Goal: Information Seeking & Learning: Learn about a topic

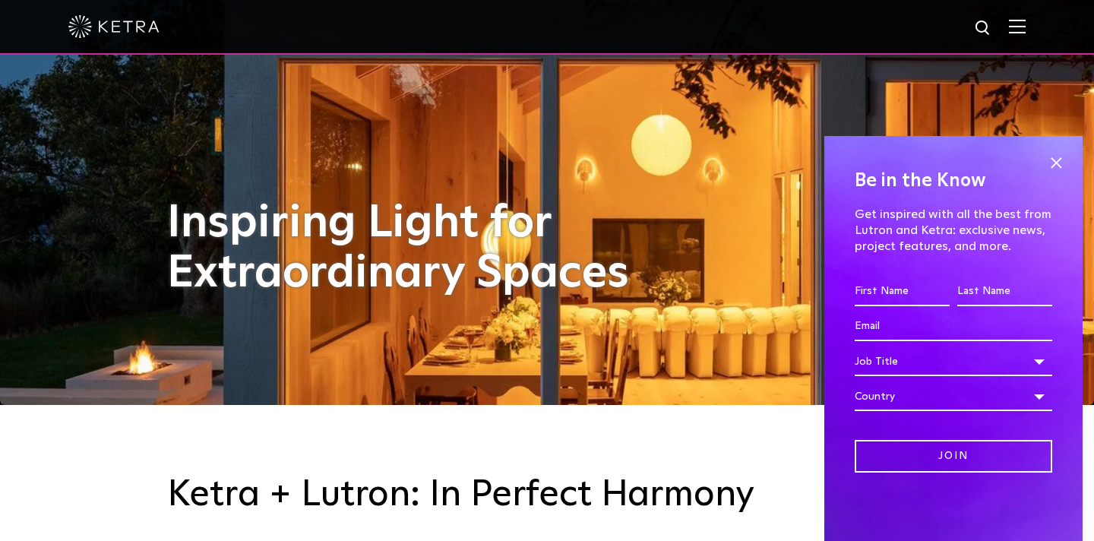
scroll to position [136, 0]
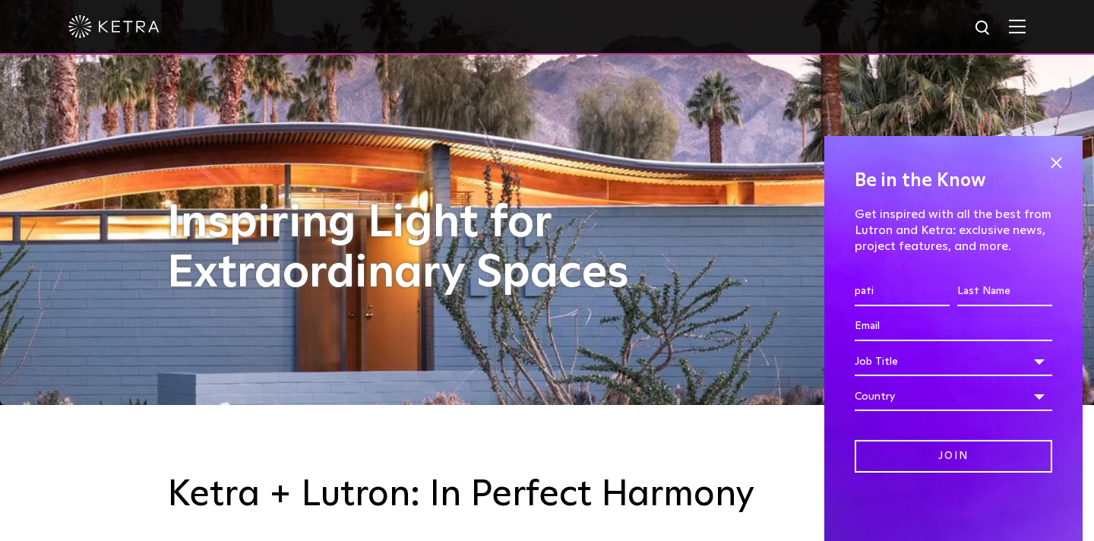
type input "pati"
type input "[PERSON_NAME]"
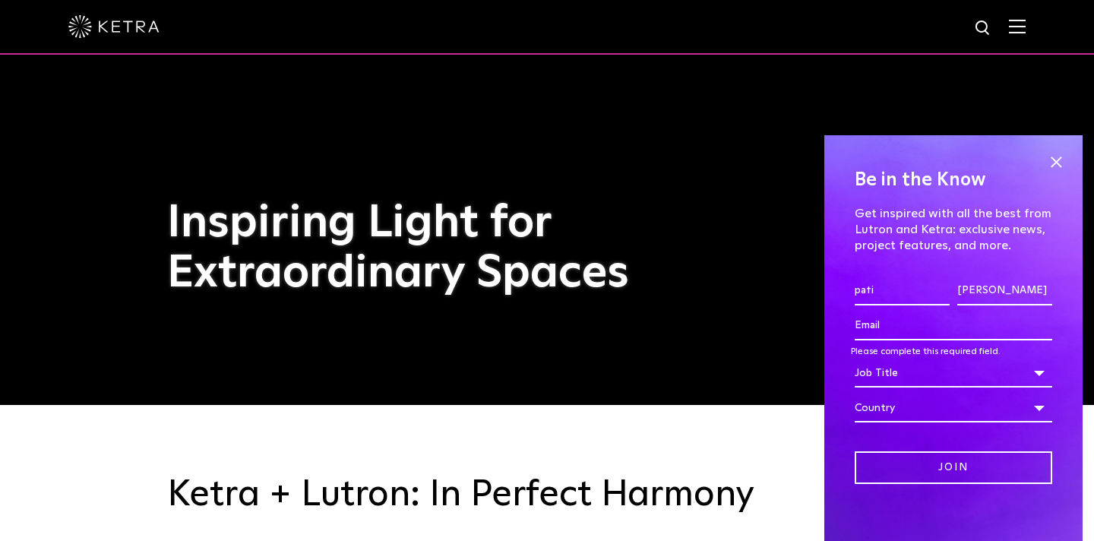
click at [834, 527] on div "Be in the Know Get inspired with all the best from Lutron and Ketra: exclusive …" at bounding box center [954, 338] width 258 height 406
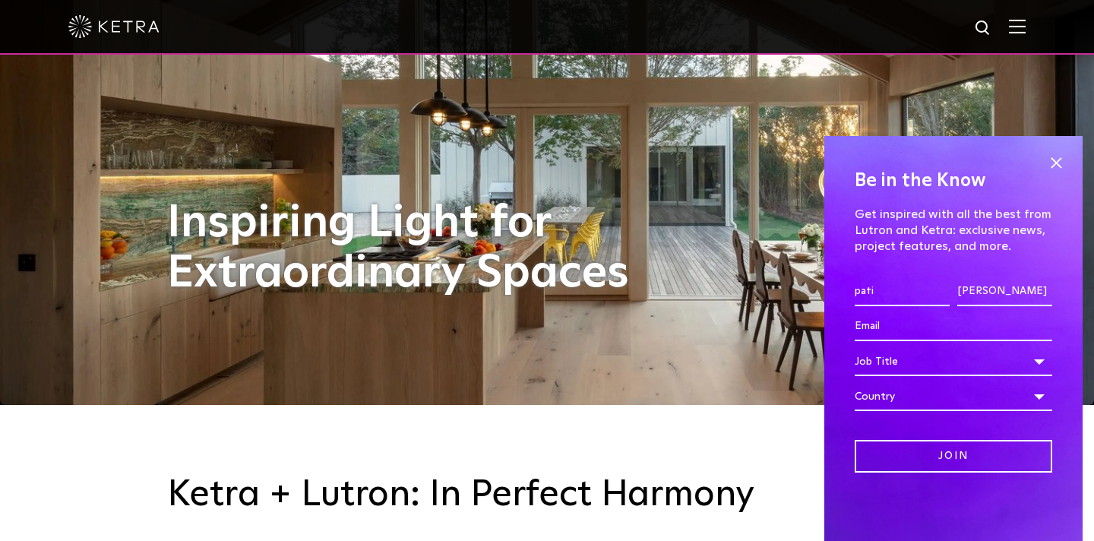
click at [863, 327] on input "Email *" at bounding box center [954, 326] width 198 height 29
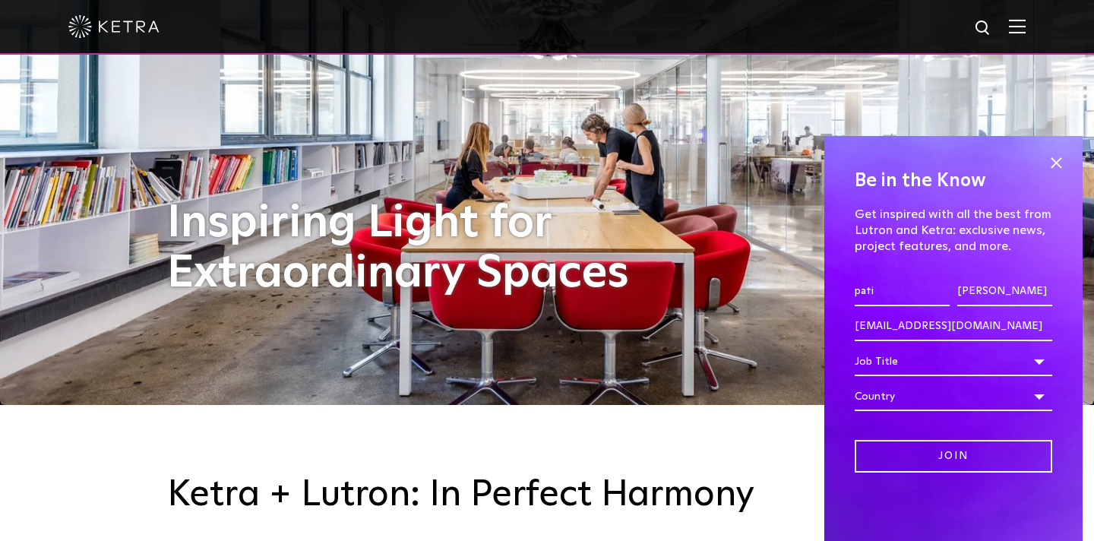
type input "Buildingpatigonia@gmail.com"
click at [877, 359] on div "Job Title" at bounding box center [954, 361] width 198 height 29
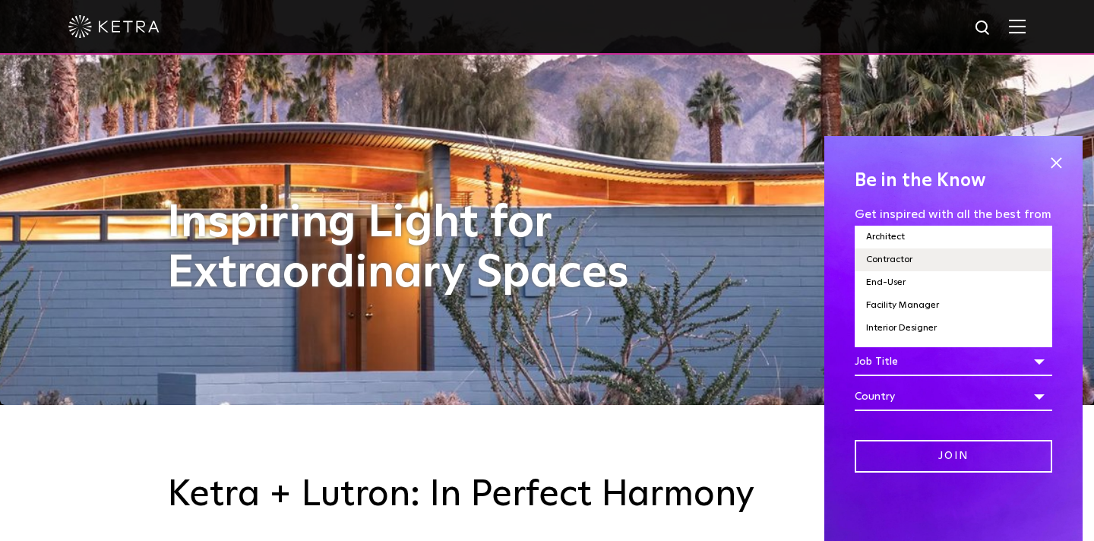
click at [908, 260] on li "Contractor" at bounding box center [954, 259] width 198 height 23
select select "Contractor"
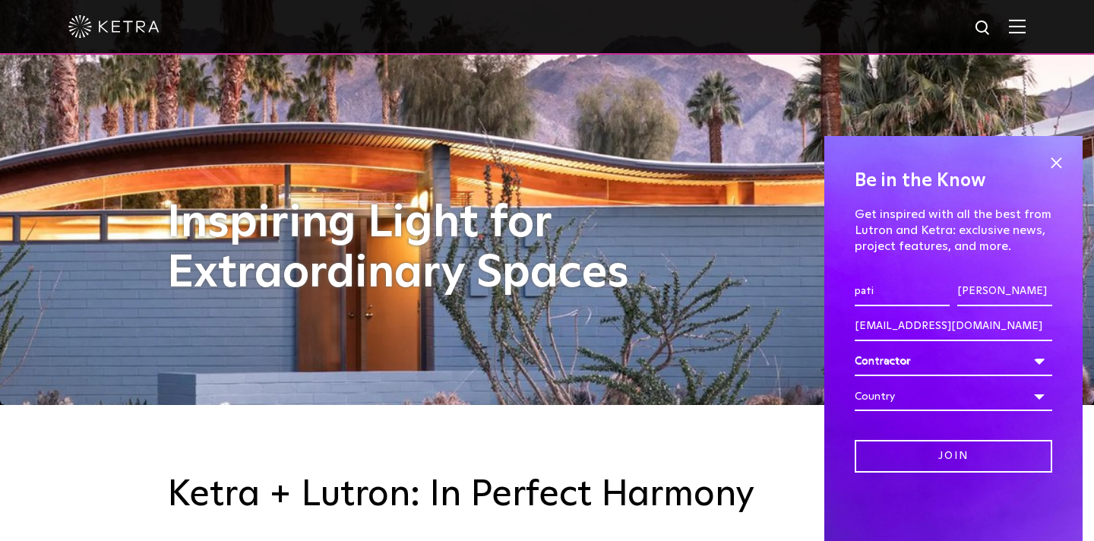
click at [1039, 359] on div "Contractor" at bounding box center [954, 361] width 198 height 29
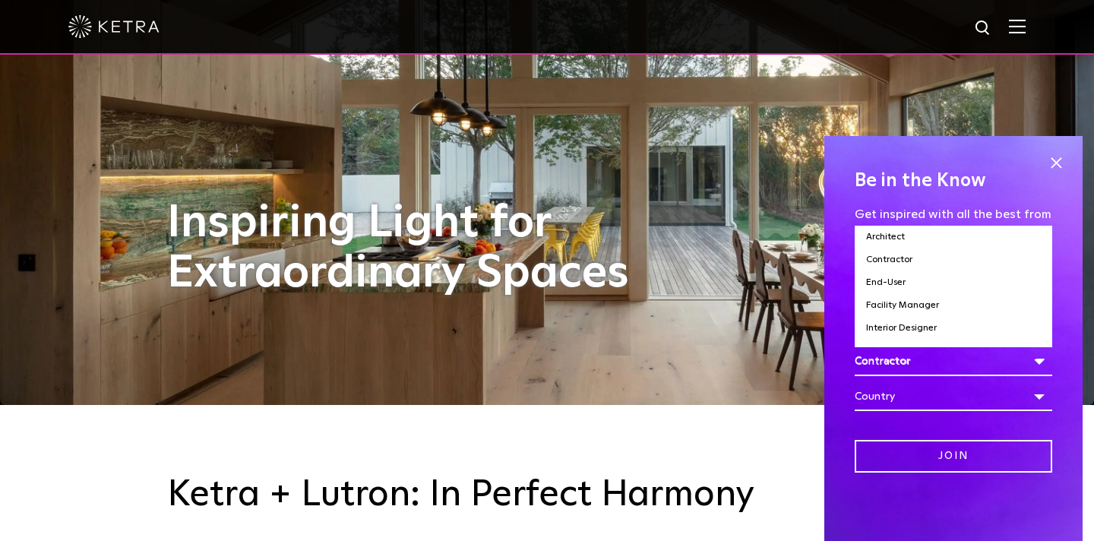
click at [1037, 394] on div "Country" at bounding box center [954, 396] width 198 height 29
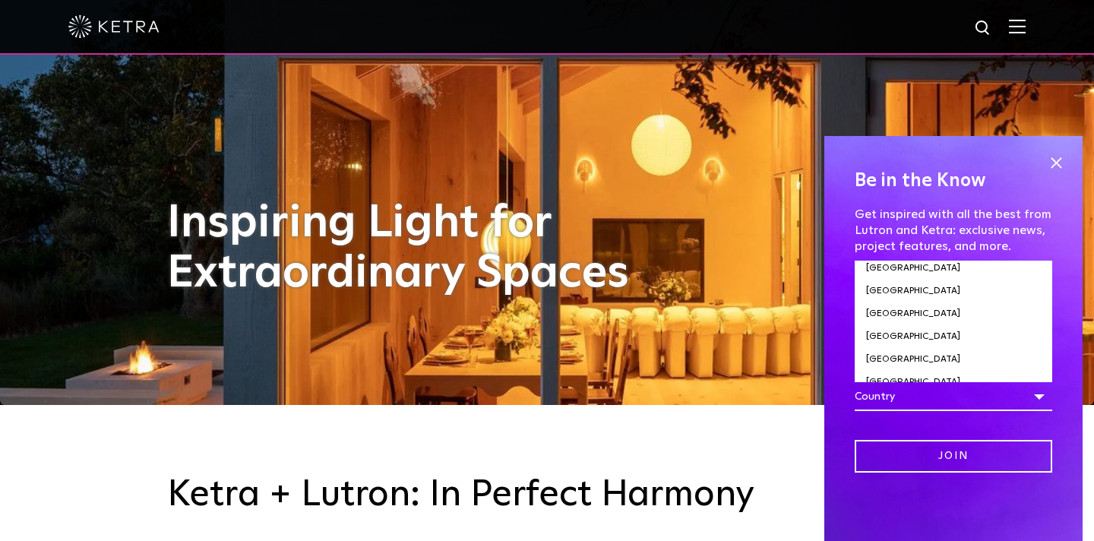
scroll to position [5211, 0]
click at [908, 330] on li "[GEOGRAPHIC_DATA]" at bounding box center [954, 341] width 198 height 23
select select "[GEOGRAPHIC_DATA]"
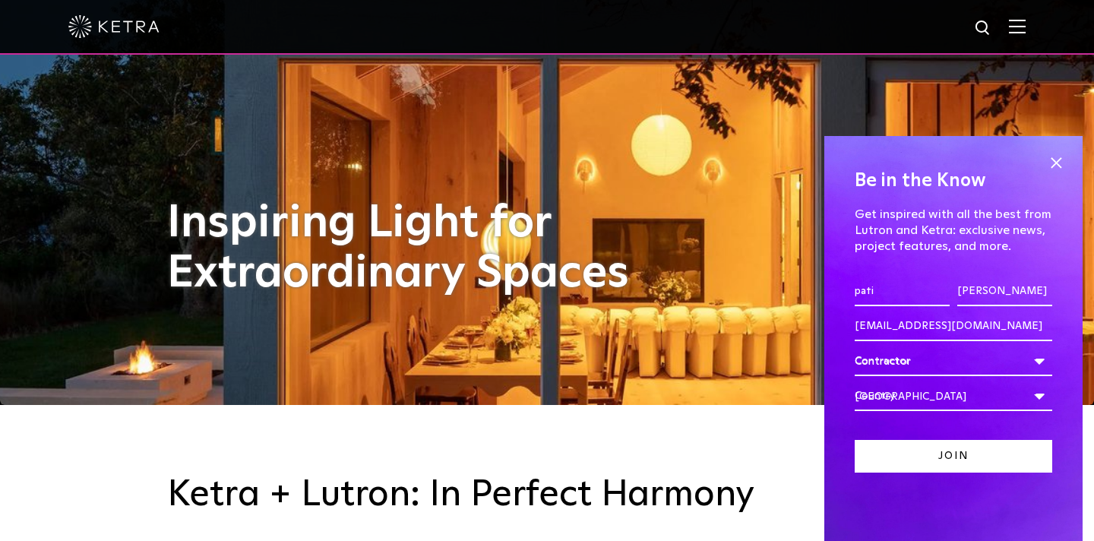
click at [955, 452] on input "Join" at bounding box center [954, 456] width 198 height 33
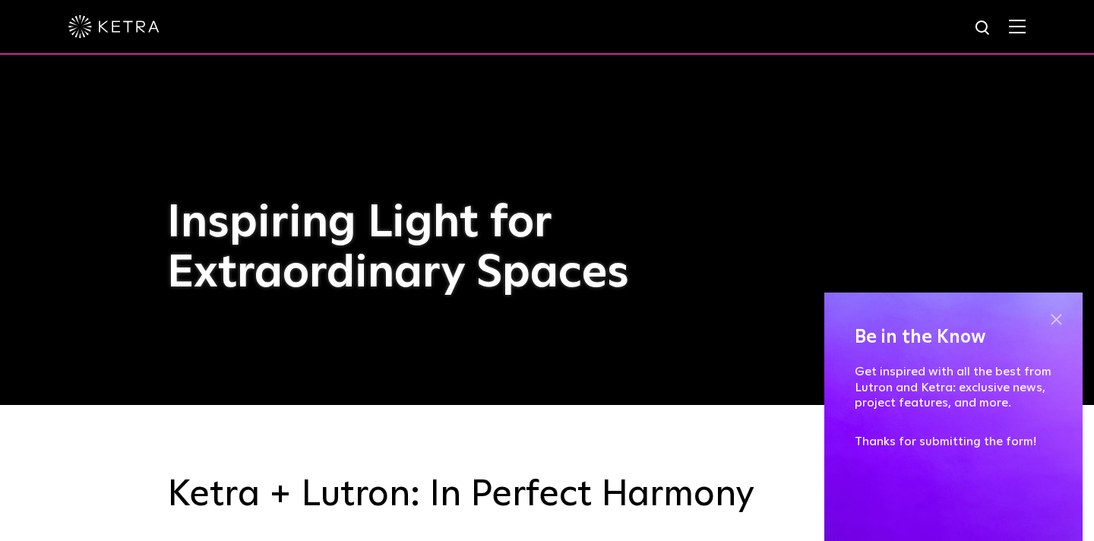
click at [1055, 322] on span at bounding box center [1056, 319] width 23 height 23
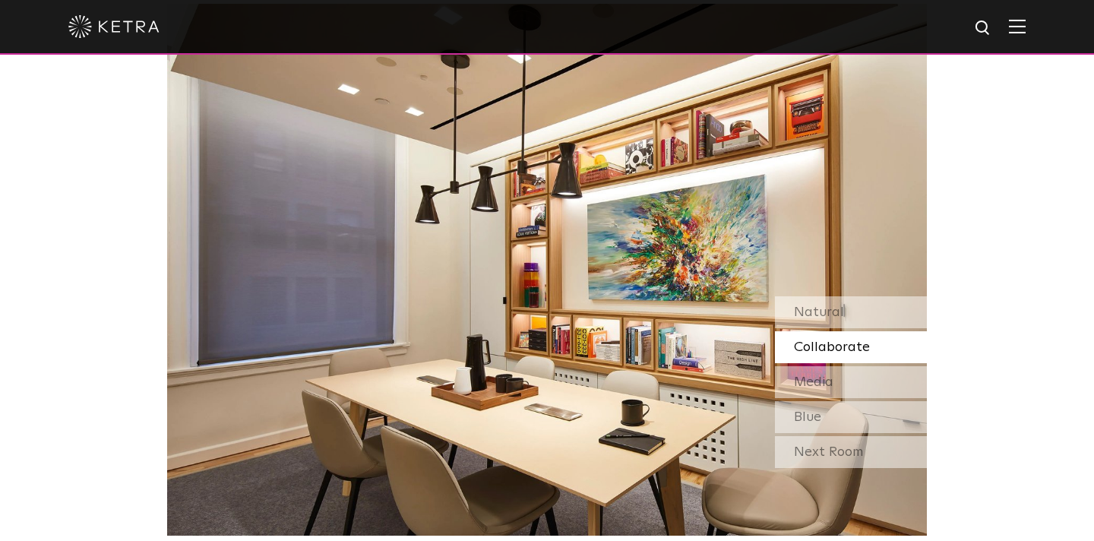
scroll to position [1295, 0]
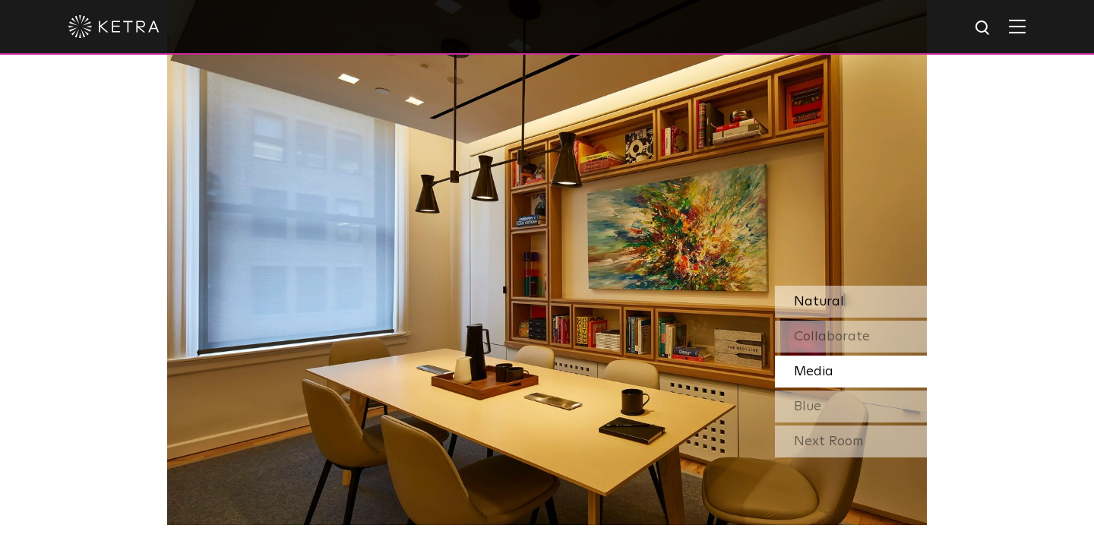
click at [830, 288] on div "Natural" at bounding box center [851, 302] width 152 height 32
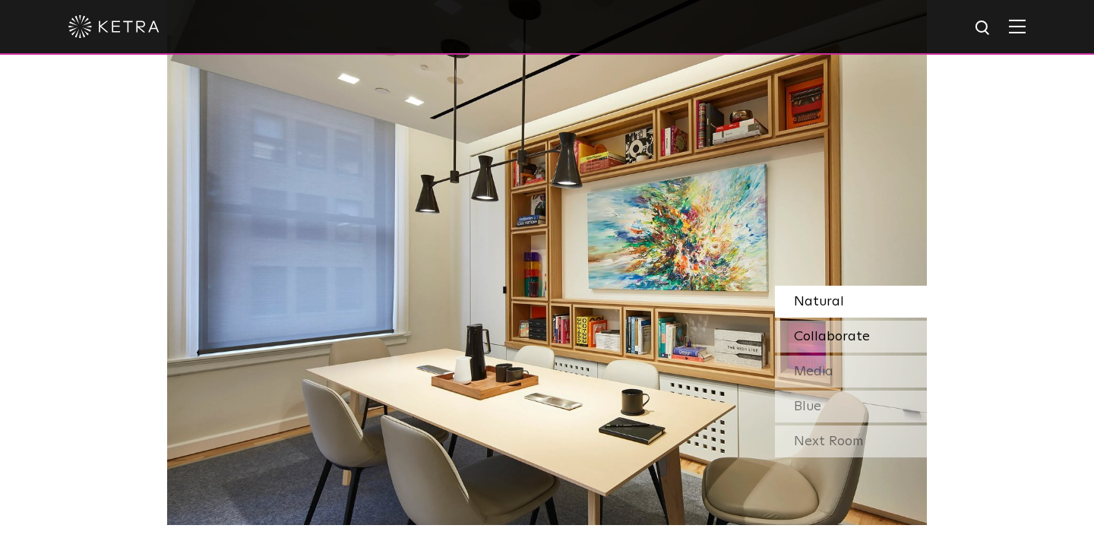
click at [819, 330] on span "Collaborate" at bounding box center [832, 337] width 76 height 14
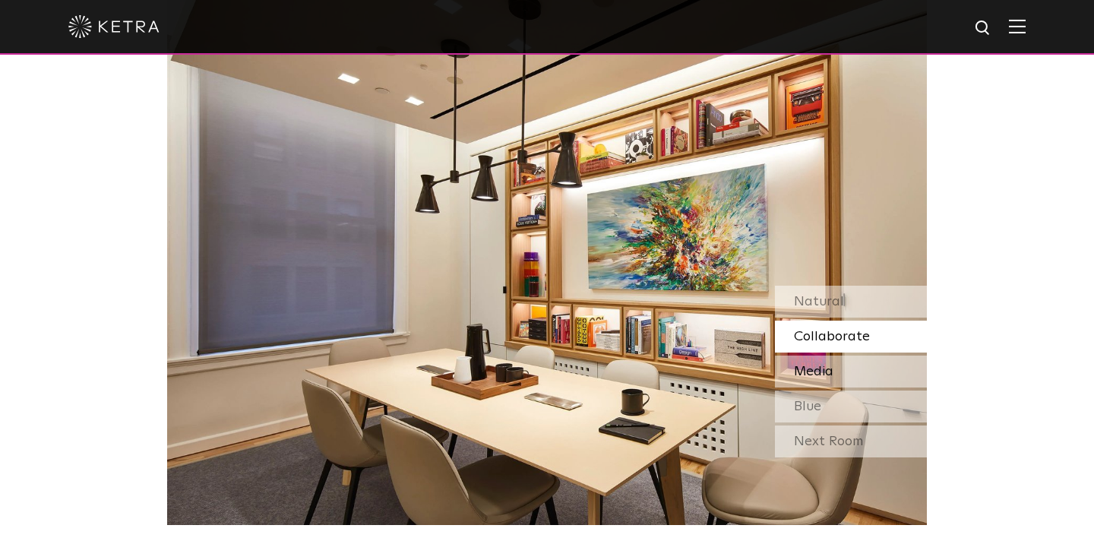
click at [812, 371] on span "Media" at bounding box center [814, 372] width 40 height 14
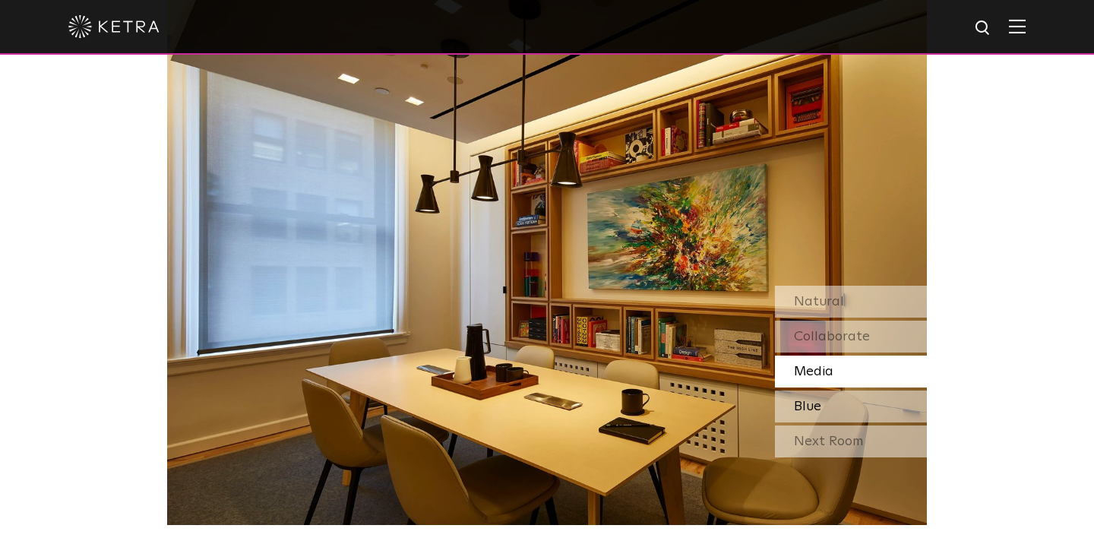
click at [806, 405] on span "Blue" at bounding box center [807, 407] width 27 height 14
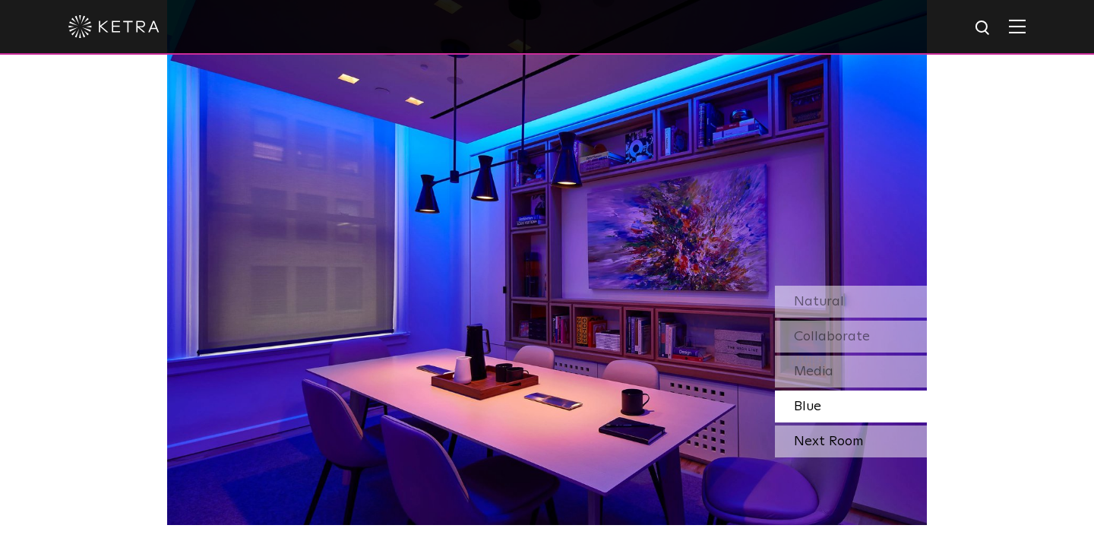
click at [812, 438] on div "Next Room" at bounding box center [851, 442] width 152 height 32
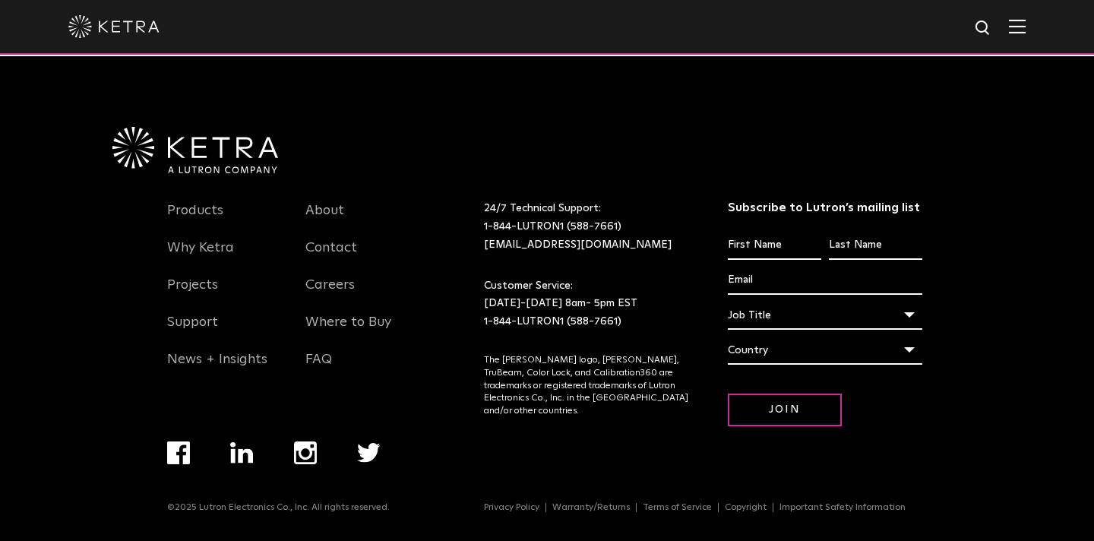
scroll to position [3190, 0]
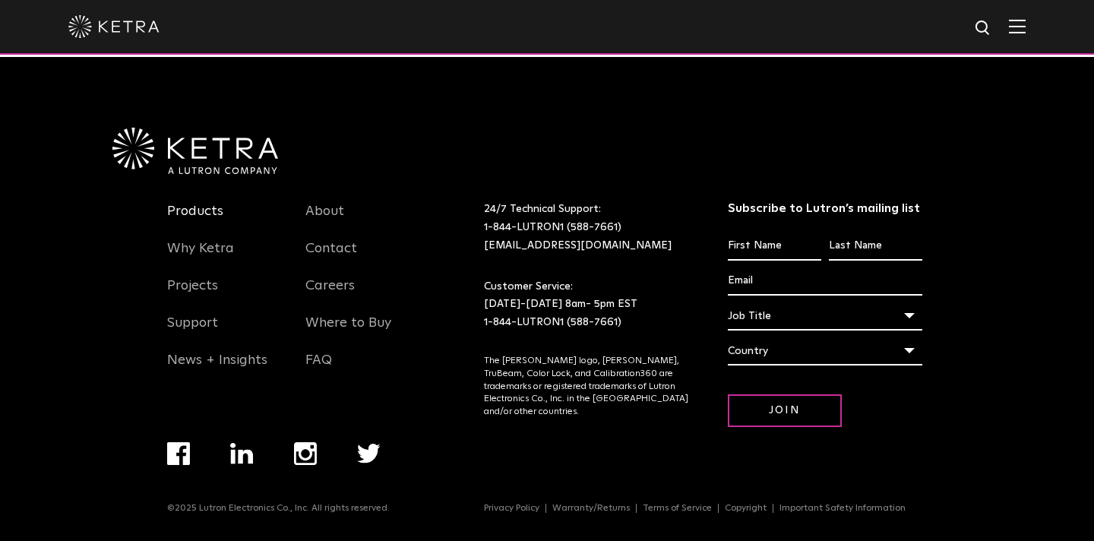
click at [206, 207] on link "Products" at bounding box center [195, 220] width 56 height 35
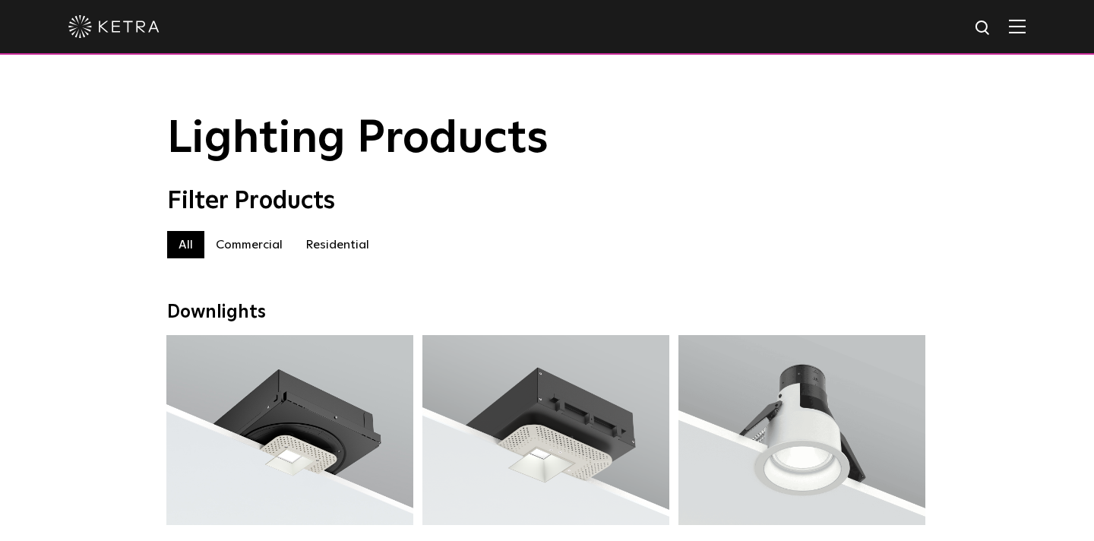
select select "Contractor"
select select "[GEOGRAPHIC_DATA]"
select select "Contractor"
select select "[GEOGRAPHIC_DATA]"
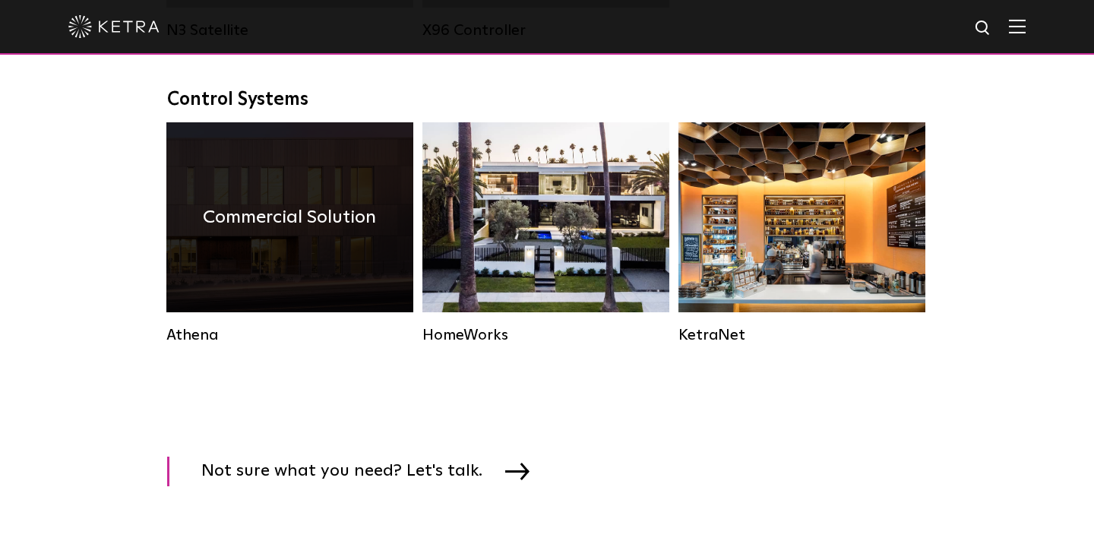
scroll to position [2221, 0]
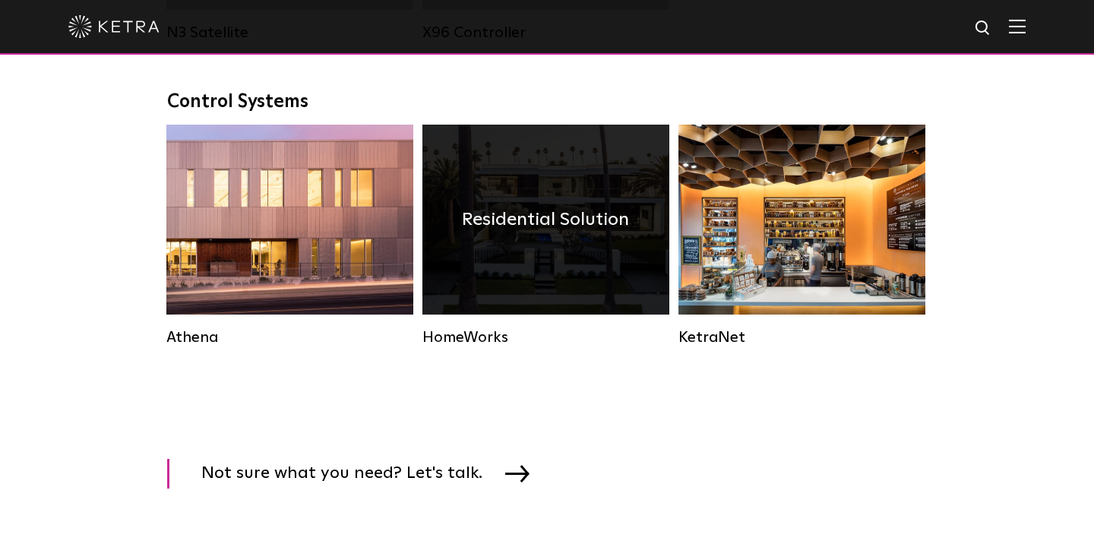
click at [492, 250] on div "Residential Solution" at bounding box center [546, 220] width 247 height 190
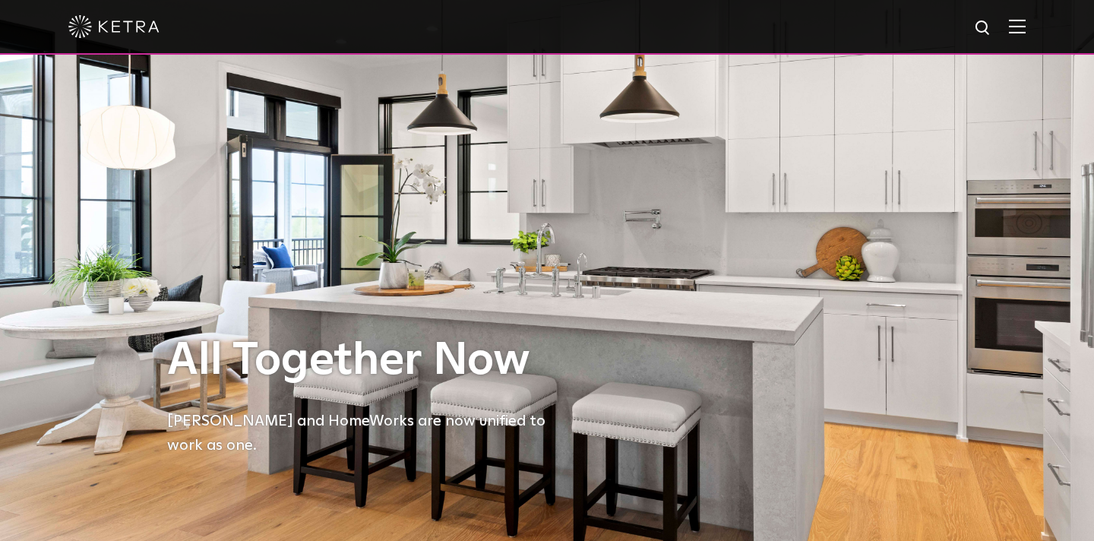
select select "Contractor"
select select "[GEOGRAPHIC_DATA]"
select select "Contractor"
select select "[GEOGRAPHIC_DATA]"
select select "Contractor"
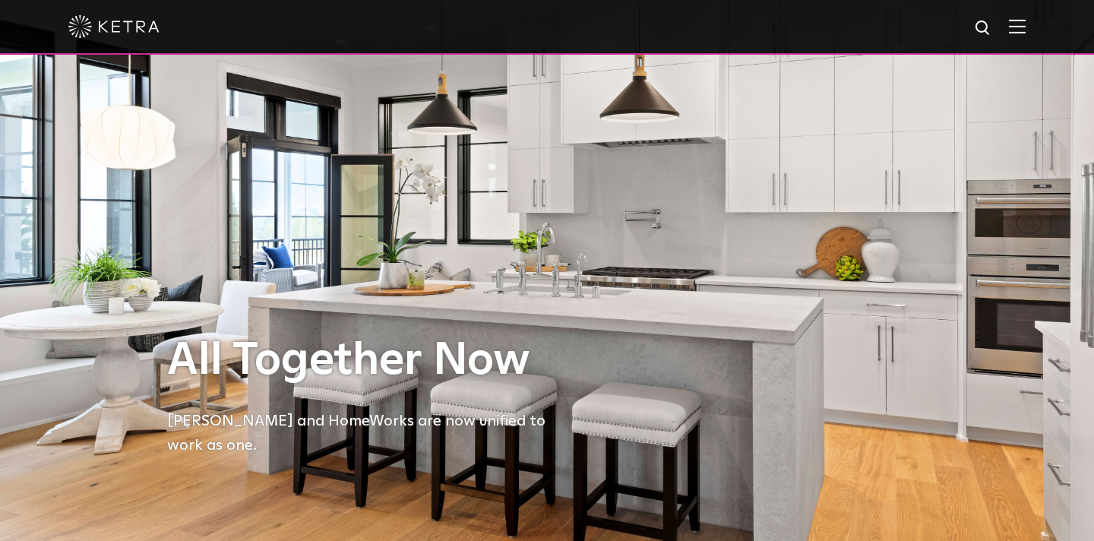
select select "[GEOGRAPHIC_DATA]"
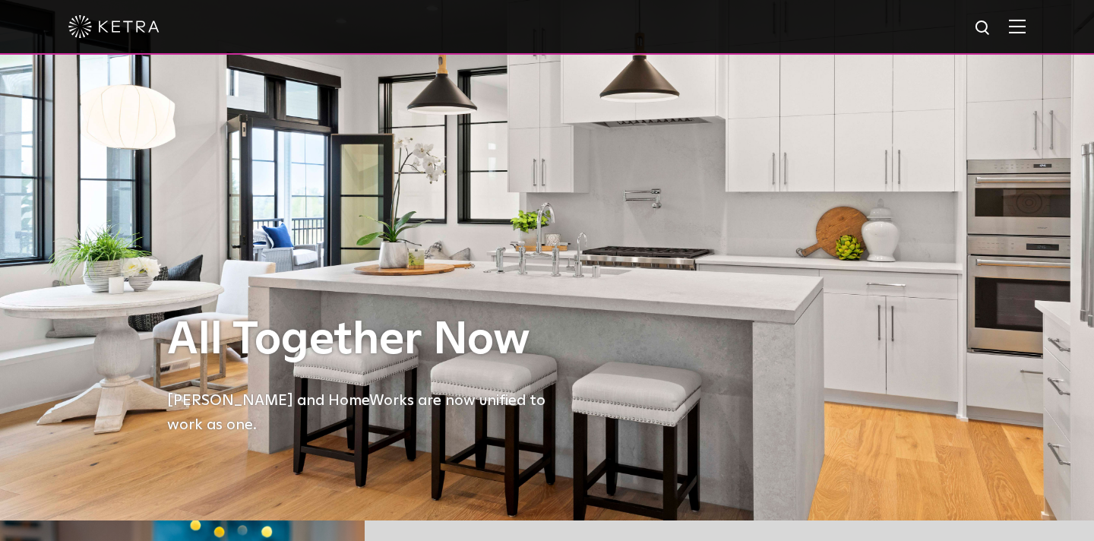
scroll to position [18, 0]
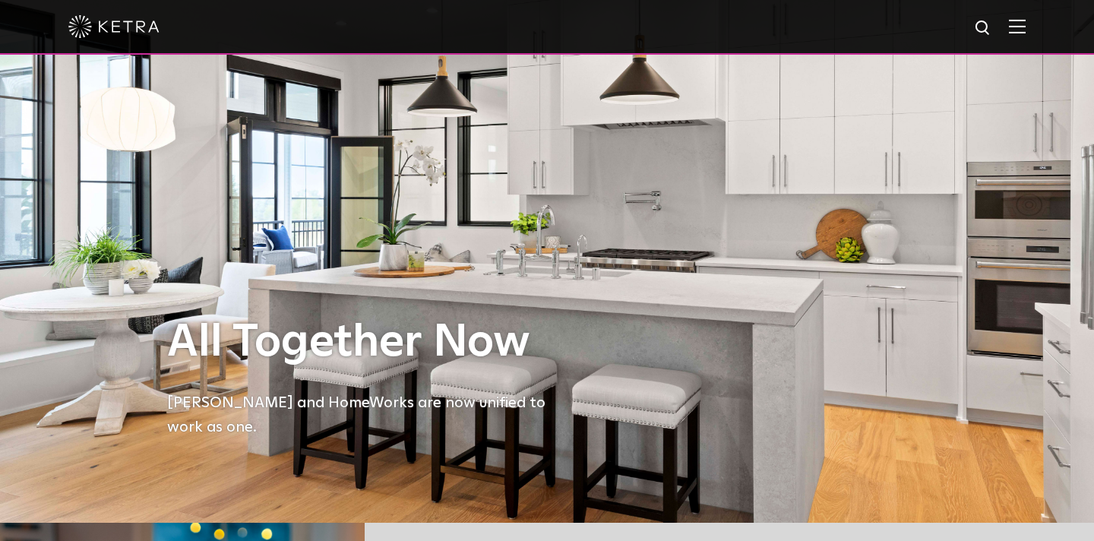
click at [1015, 30] on img at bounding box center [1017, 26] width 17 height 14
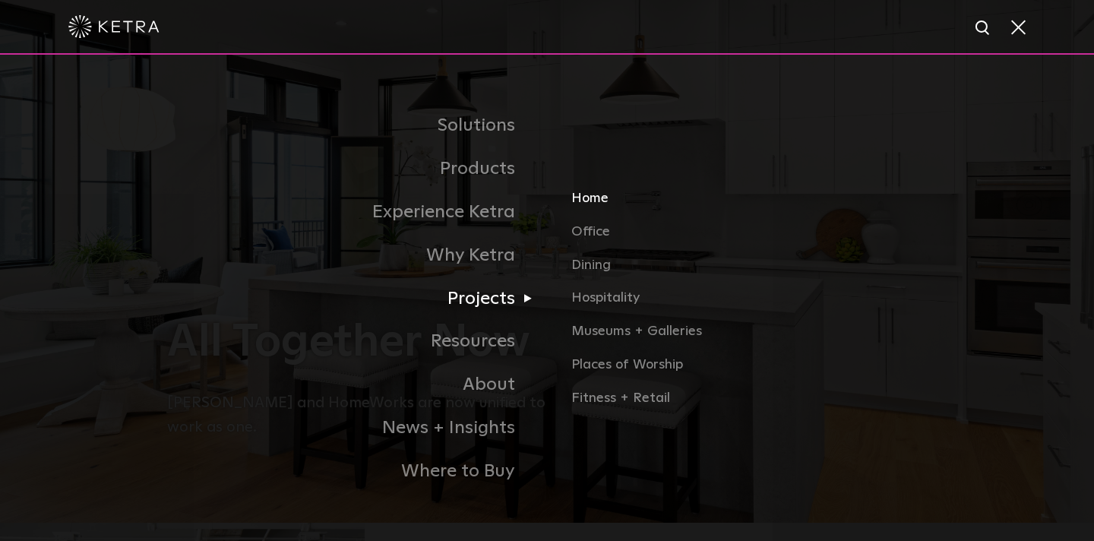
click at [589, 204] on link "Home" at bounding box center [749, 204] width 356 height 33
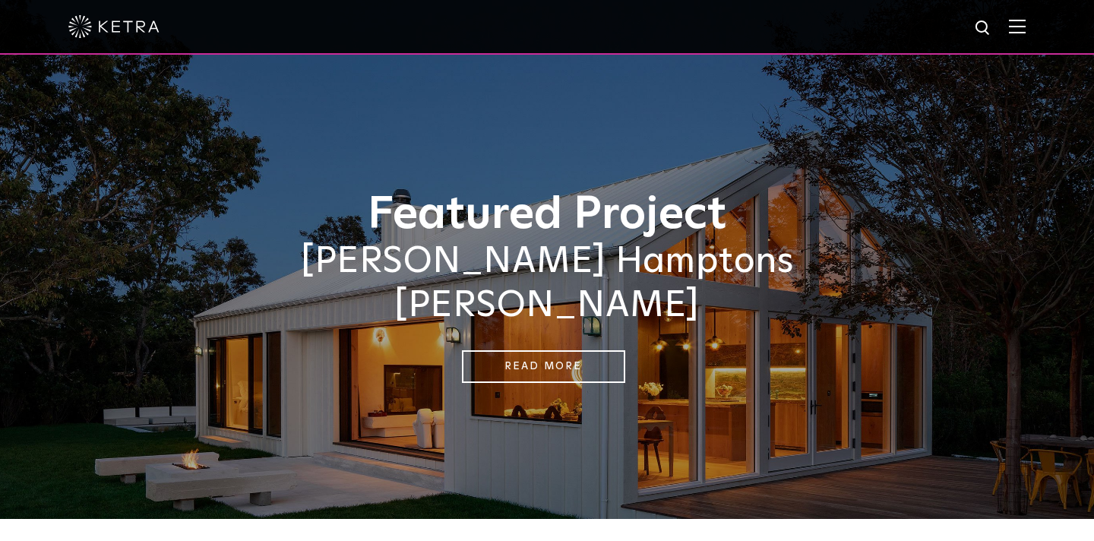
select select "Contractor"
select select "[GEOGRAPHIC_DATA]"
select select "Contractor"
select select "[GEOGRAPHIC_DATA]"
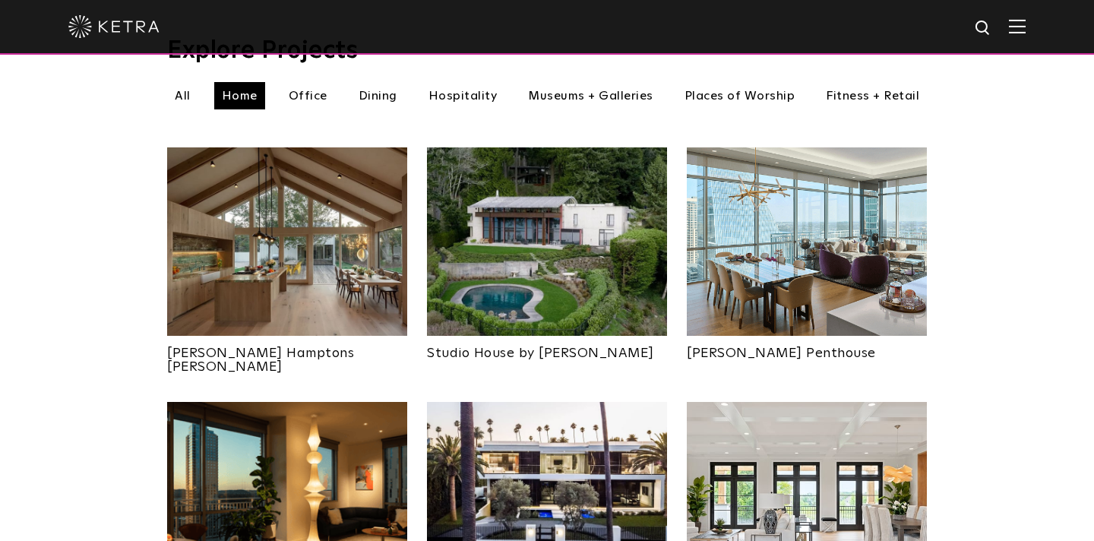
scroll to position [550, 0]
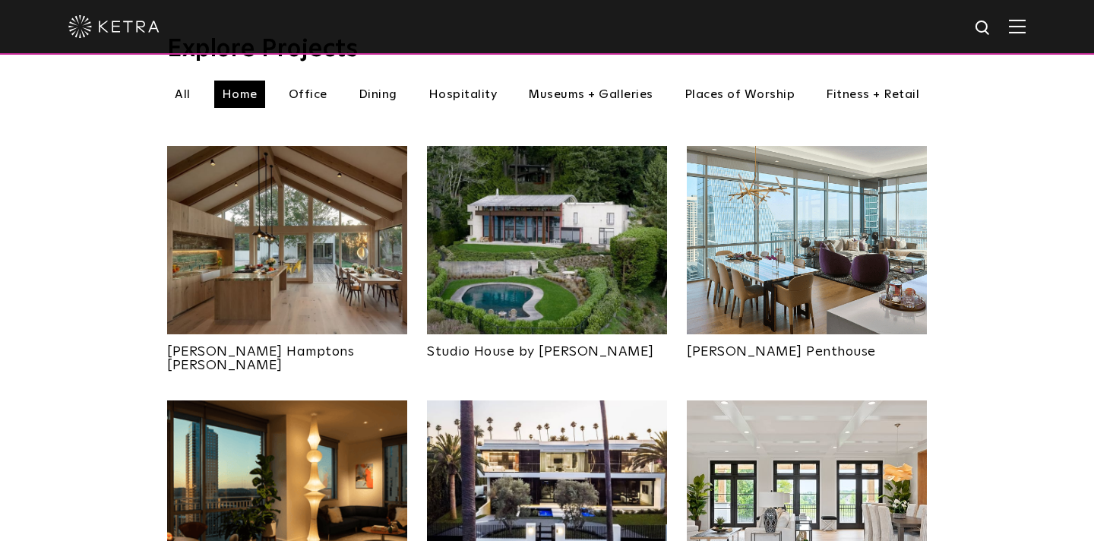
click at [493, 255] on img at bounding box center [547, 240] width 240 height 188
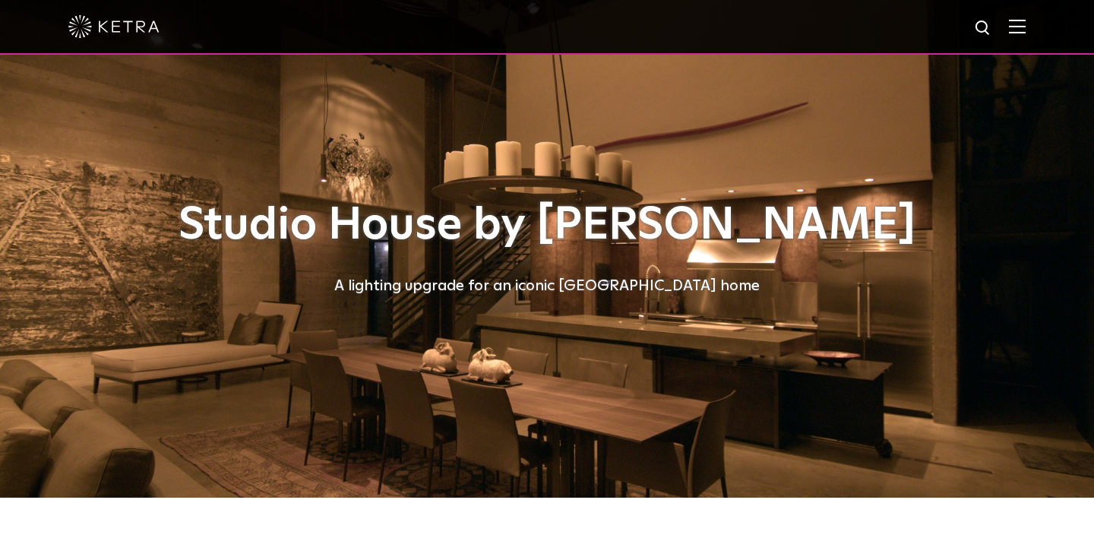
select select "Contractor"
select select "[GEOGRAPHIC_DATA]"
select select "Contractor"
select select "[GEOGRAPHIC_DATA]"
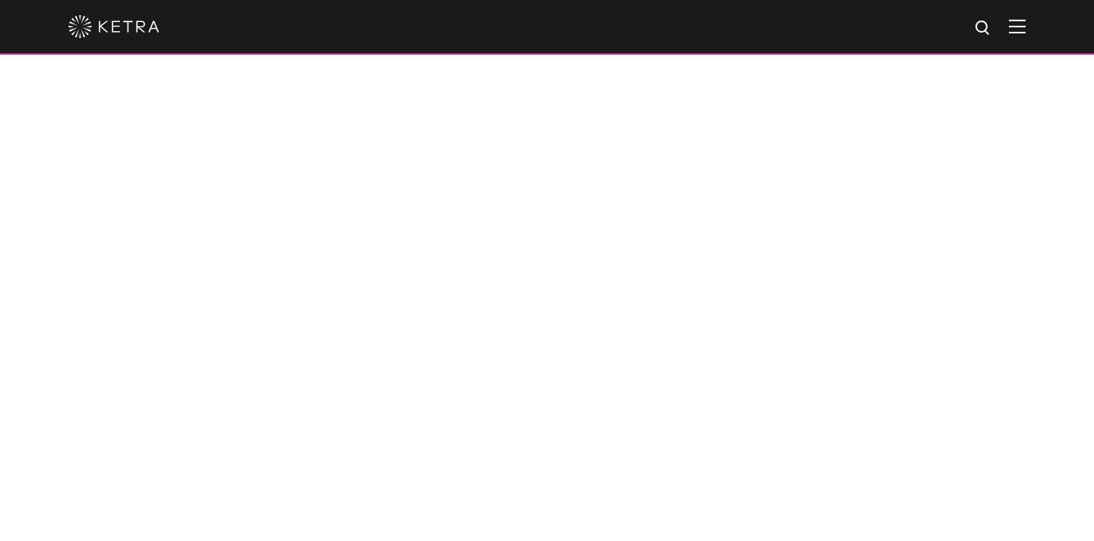
scroll to position [857, 0]
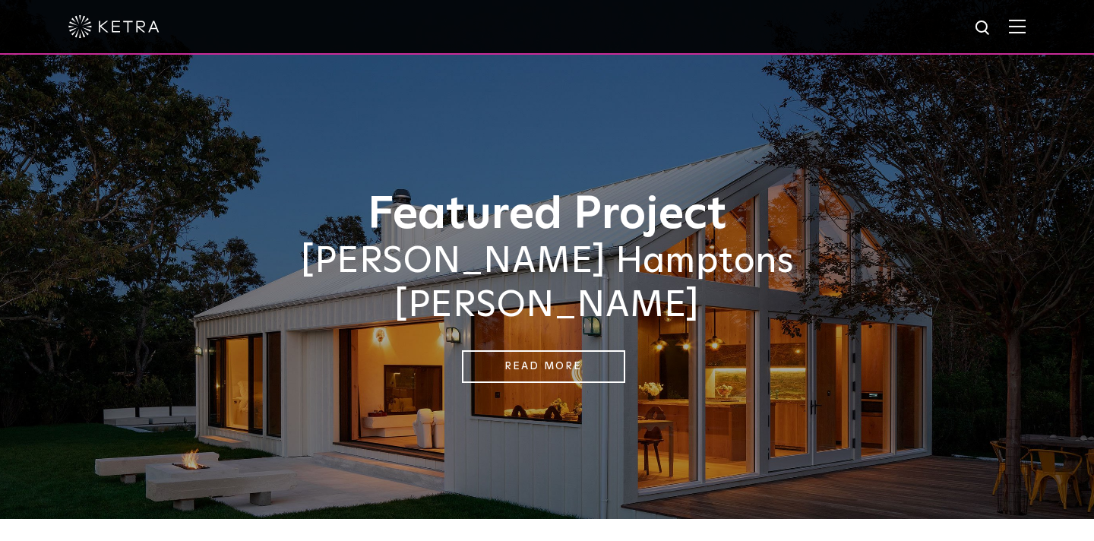
select select "Contractor"
select select "[GEOGRAPHIC_DATA]"
select select "Contractor"
select select "[GEOGRAPHIC_DATA]"
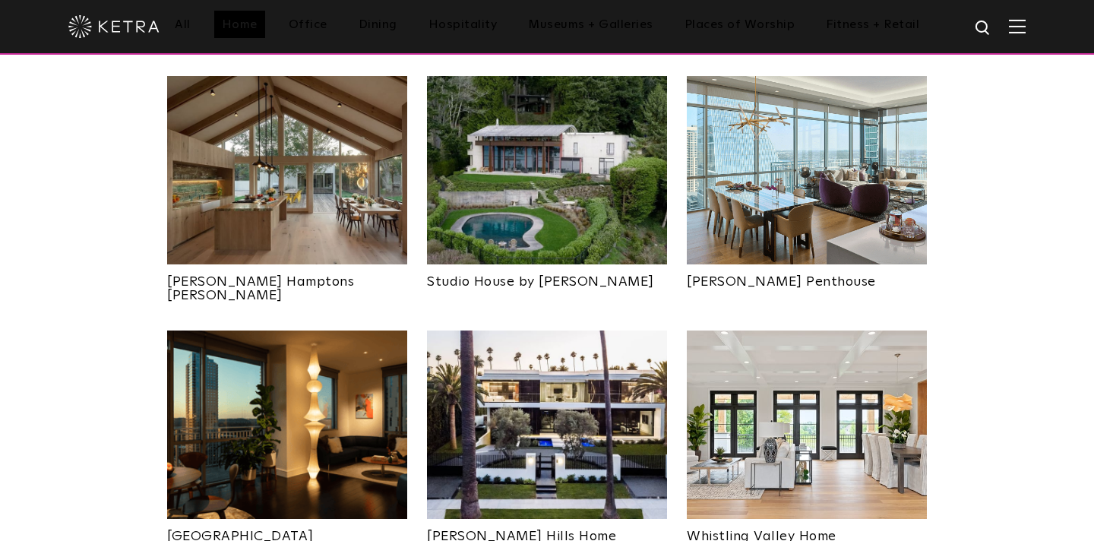
scroll to position [614, 0]
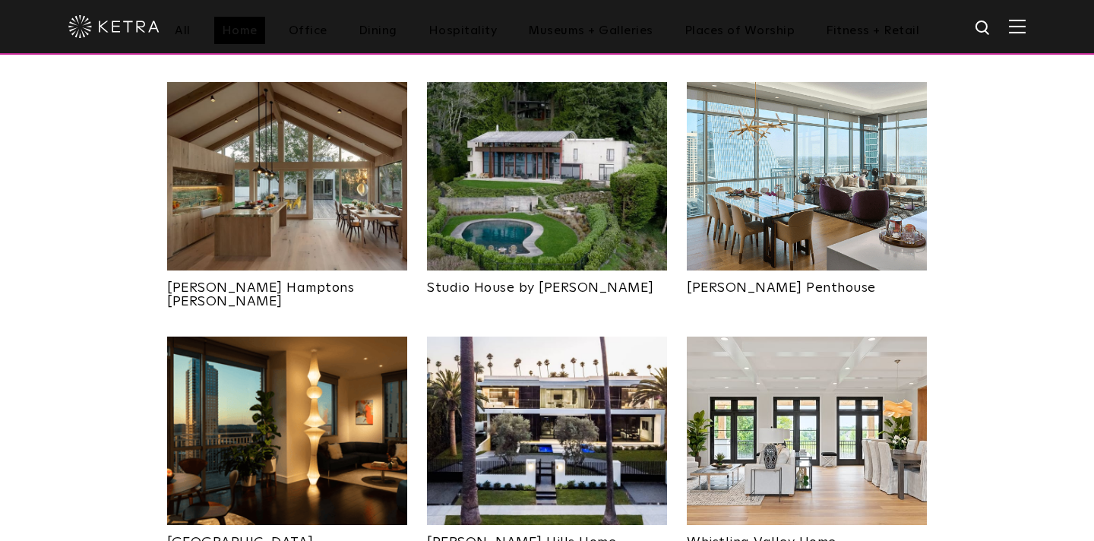
click at [285, 188] on img at bounding box center [287, 176] width 240 height 188
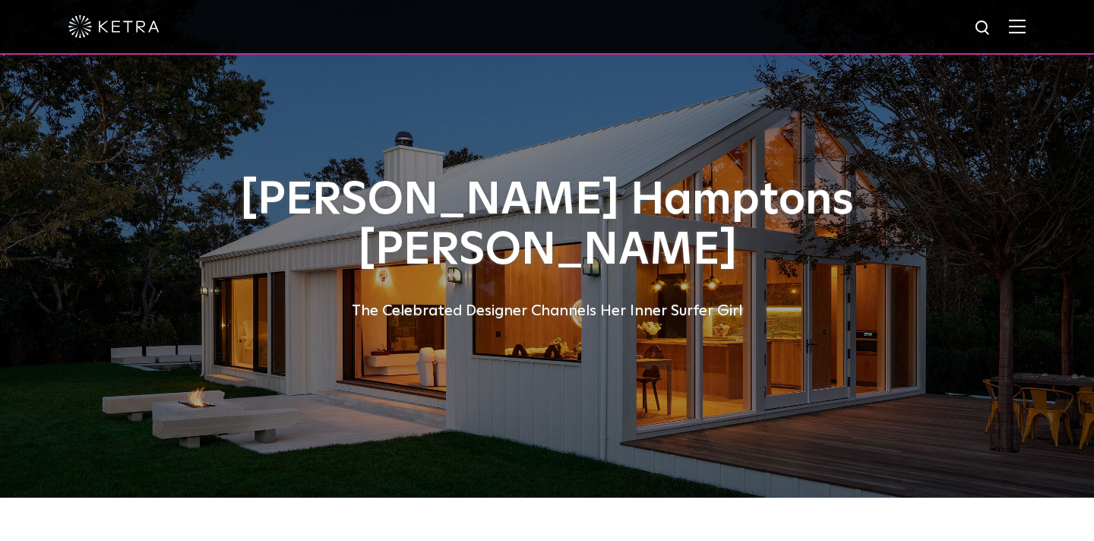
select select "Contractor"
select select "[GEOGRAPHIC_DATA]"
select select "Contractor"
select select "[GEOGRAPHIC_DATA]"
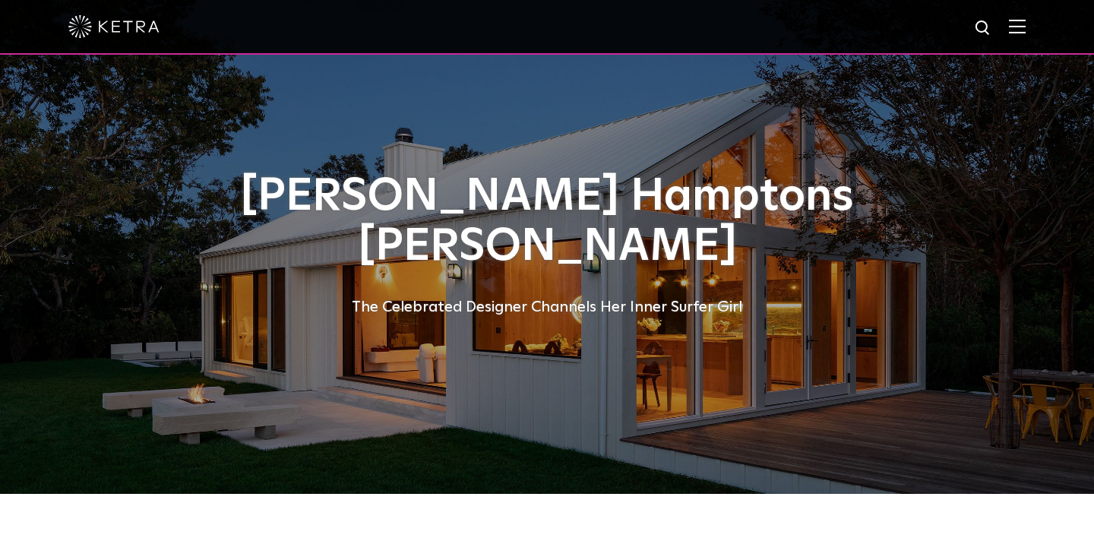
scroll to position [5, 0]
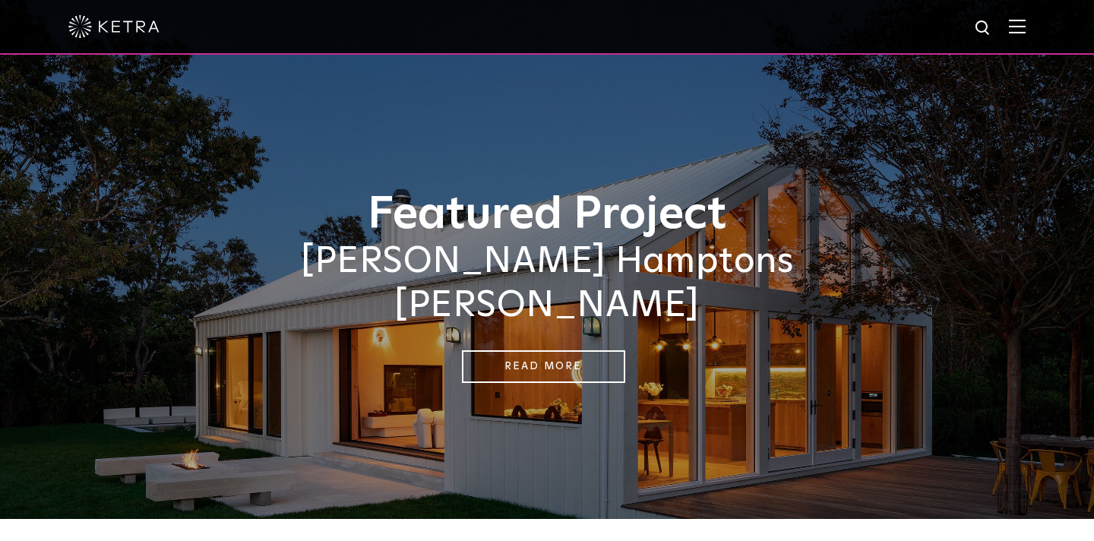
select select "Contractor"
select select "[GEOGRAPHIC_DATA]"
select select "Contractor"
select select "[GEOGRAPHIC_DATA]"
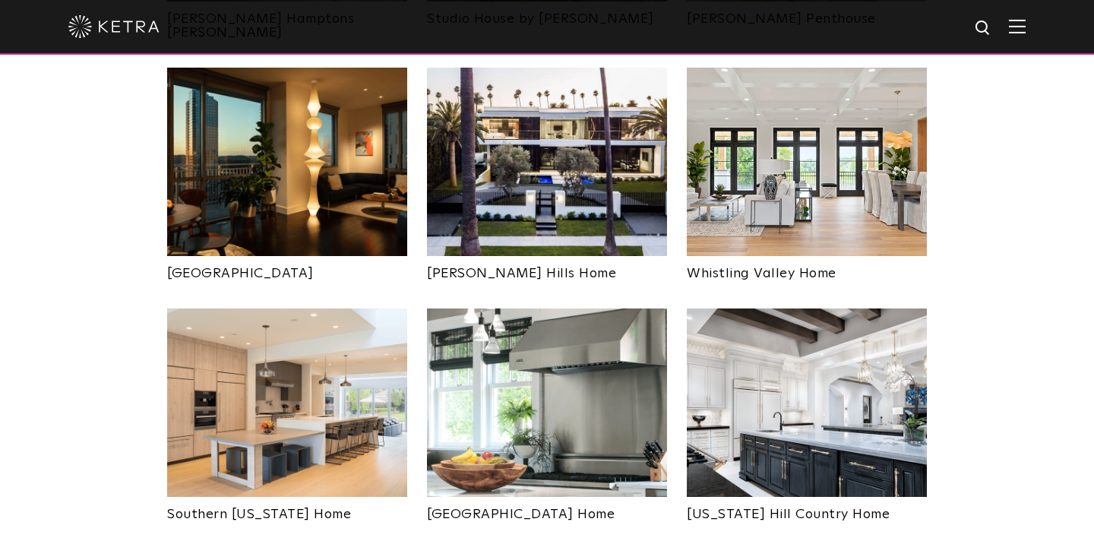
scroll to position [884, 0]
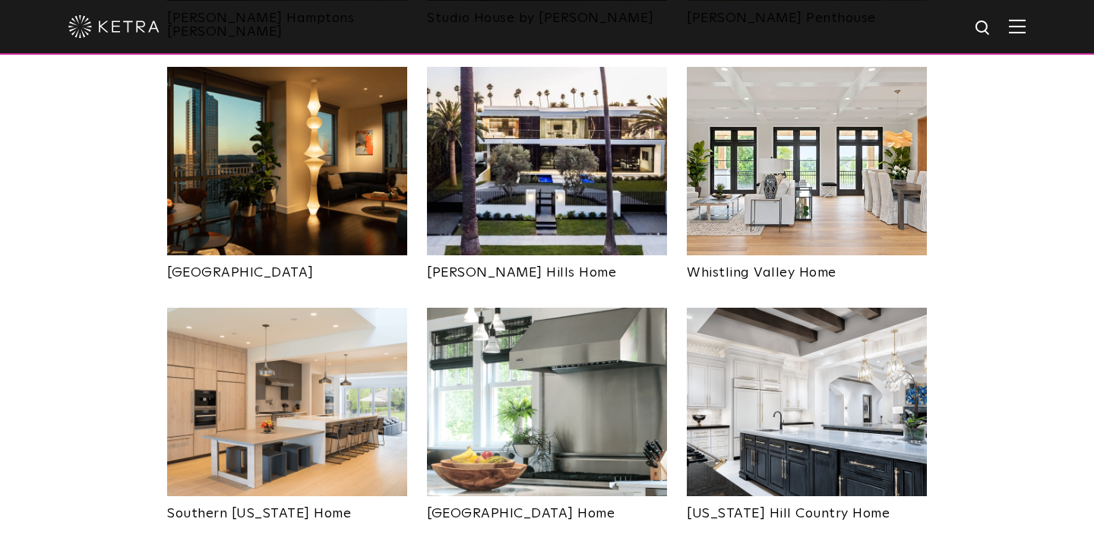
click at [790, 369] on img at bounding box center [807, 402] width 240 height 188
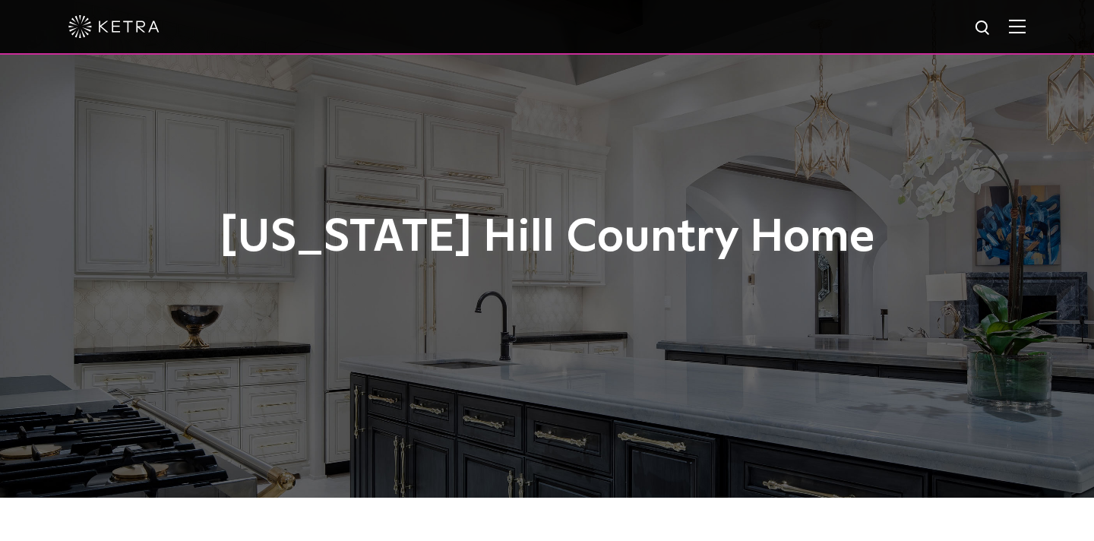
select select "Contractor"
select select "[GEOGRAPHIC_DATA]"
select select "Contractor"
select select "[GEOGRAPHIC_DATA]"
select select "Contractor"
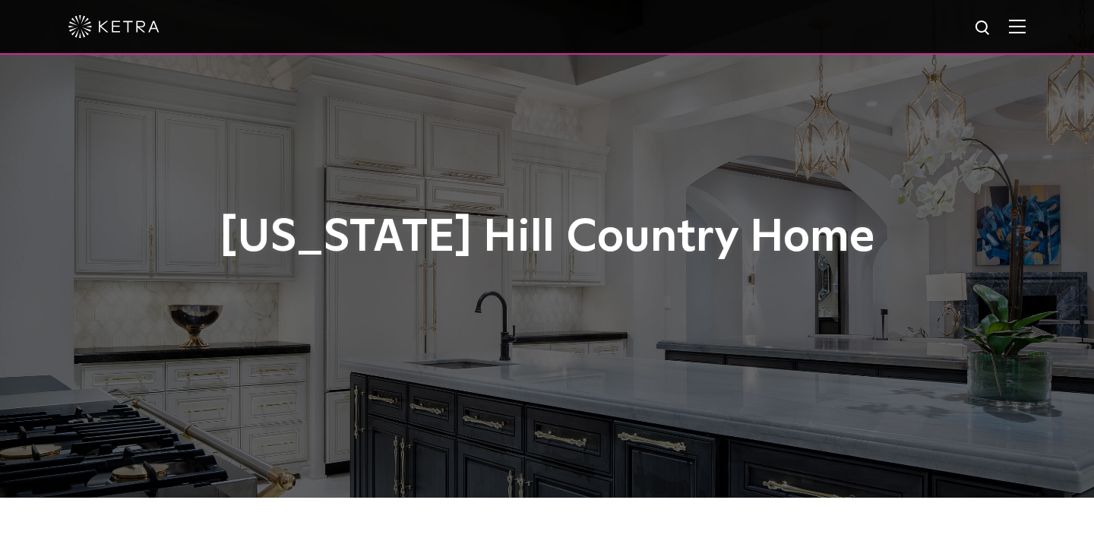
select select "[GEOGRAPHIC_DATA]"
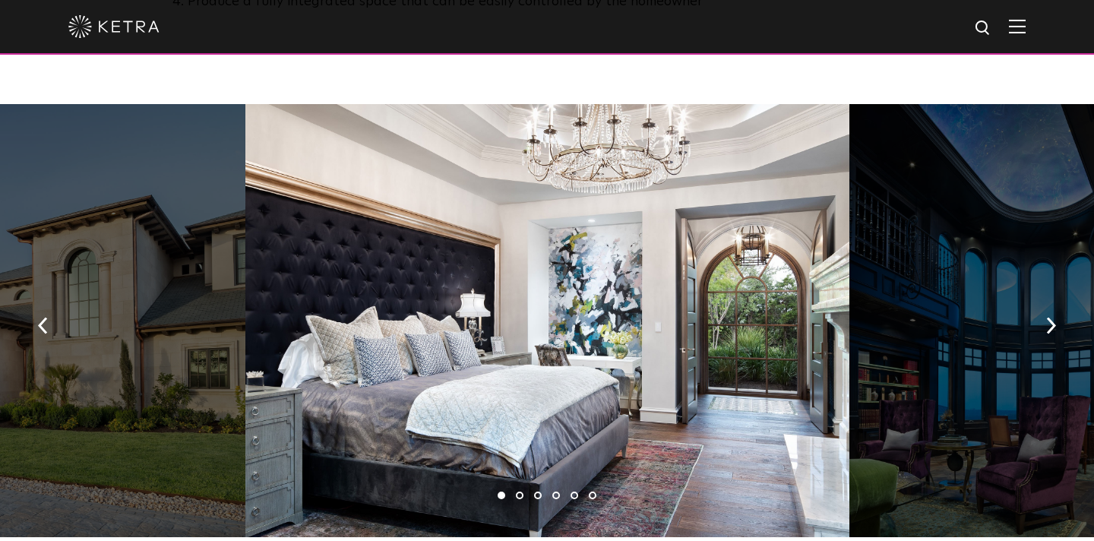
scroll to position [1055, 0]
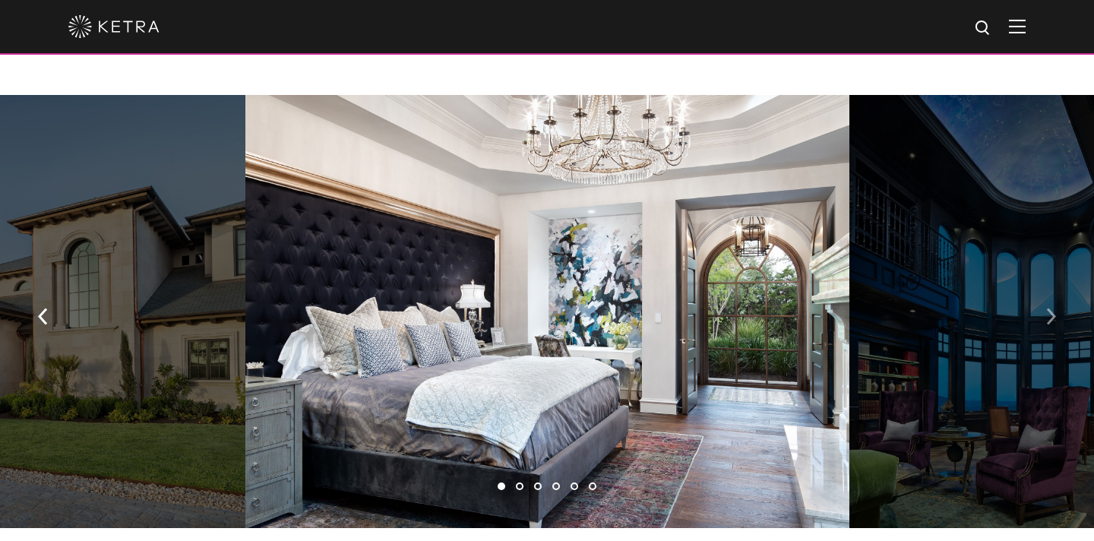
click at [1051, 308] on img "button" at bounding box center [1051, 316] width 10 height 17
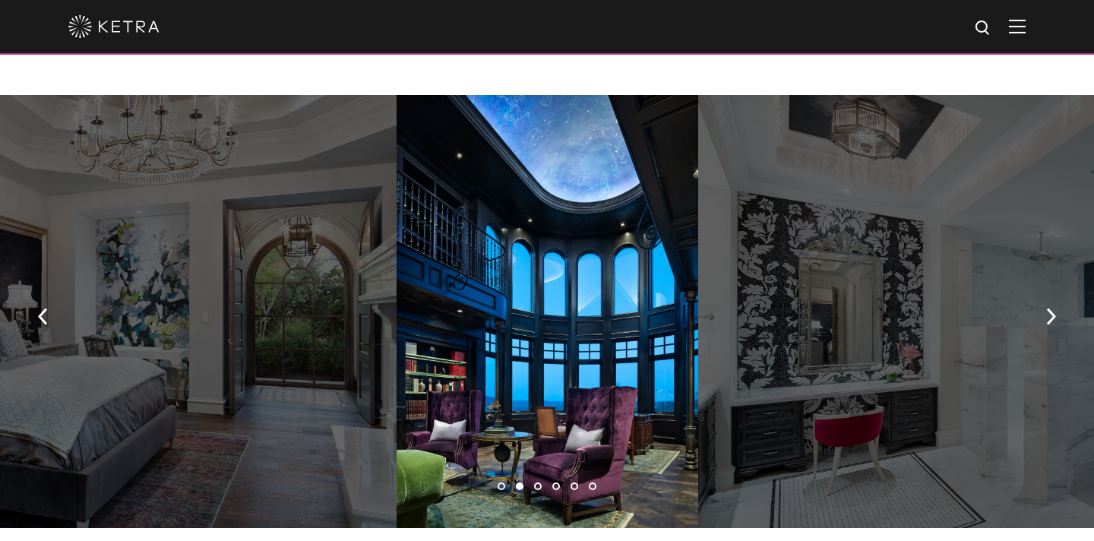
click at [502, 324] on div at bounding box center [548, 311] width 302 height 433
click at [1049, 308] on img "button" at bounding box center [1051, 316] width 10 height 17
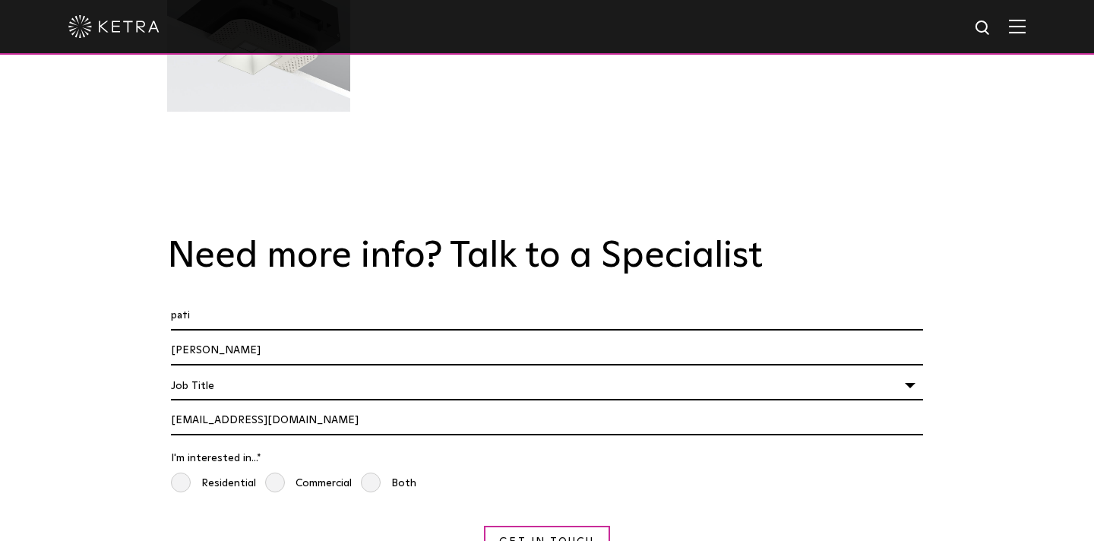
scroll to position [3151, 0]
click at [910, 372] on div "Job Title" at bounding box center [547, 386] width 752 height 29
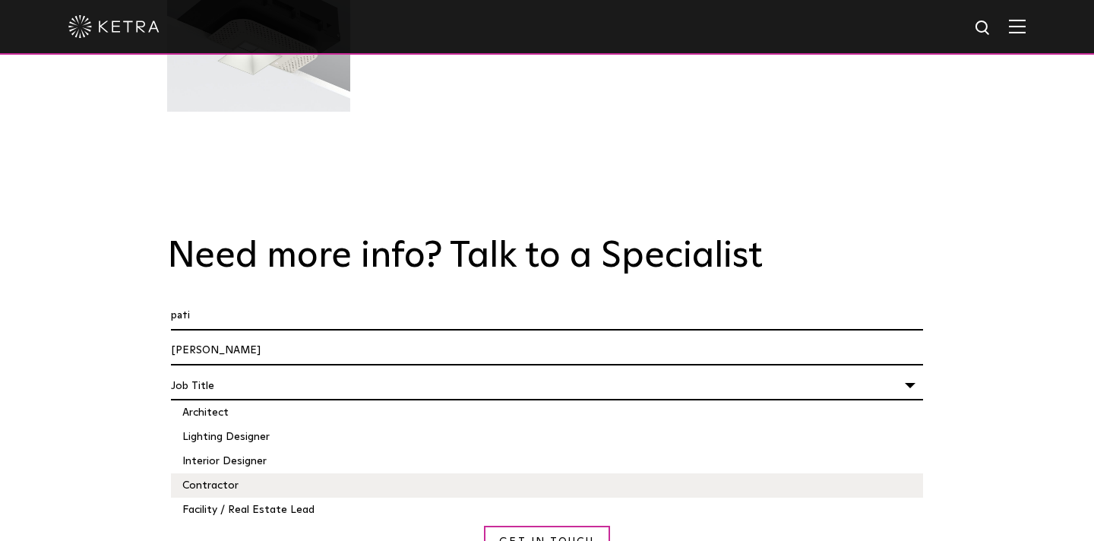
click at [229, 473] on li "Contractor" at bounding box center [547, 485] width 752 height 24
select select "Contractor"
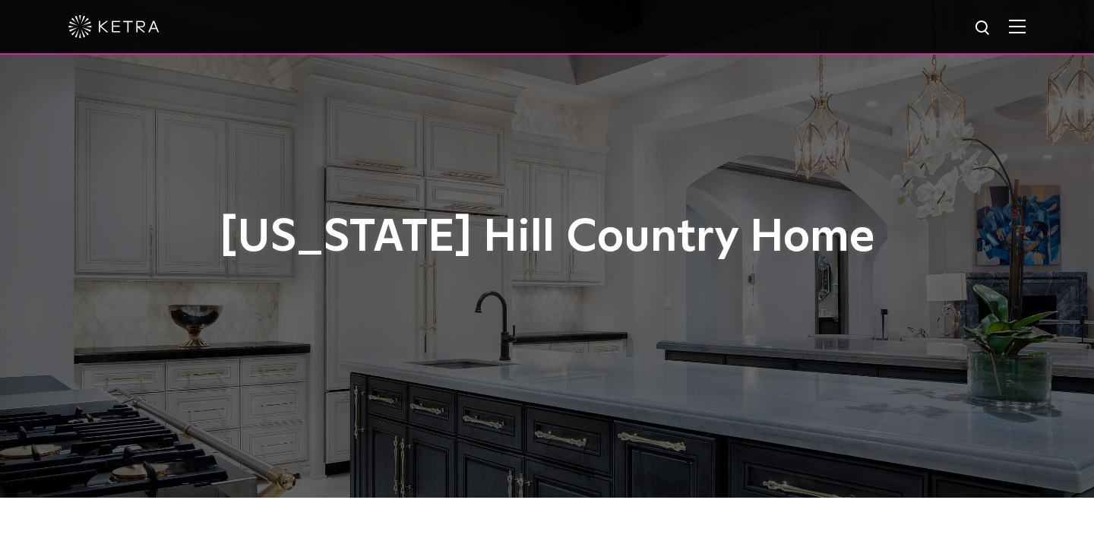
scroll to position [0, 0]
click at [1015, 28] on img at bounding box center [1017, 26] width 17 height 14
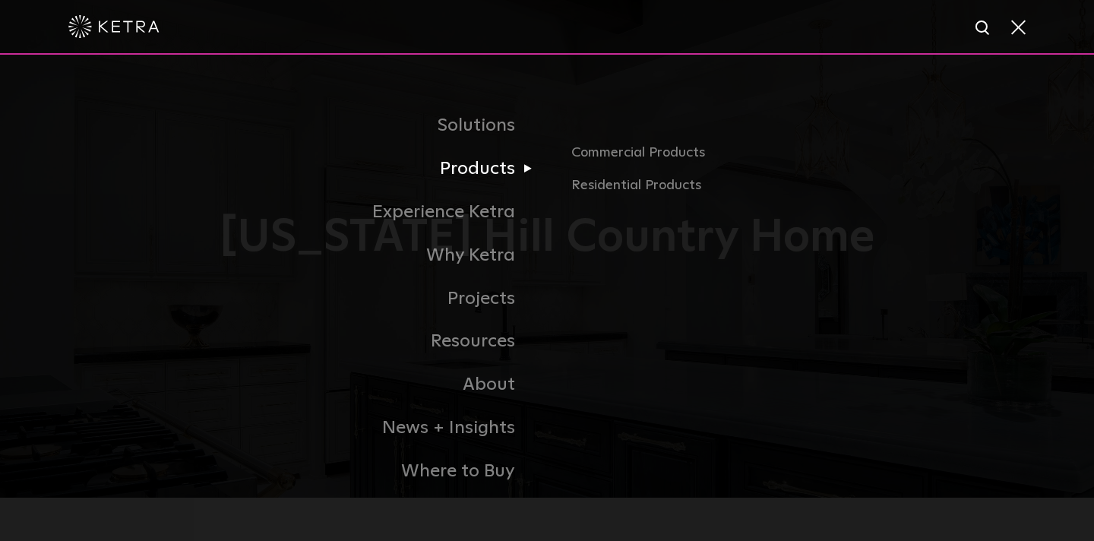
click at [502, 170] on link "Products" at bounding box center [357, 168] width 380 height 43
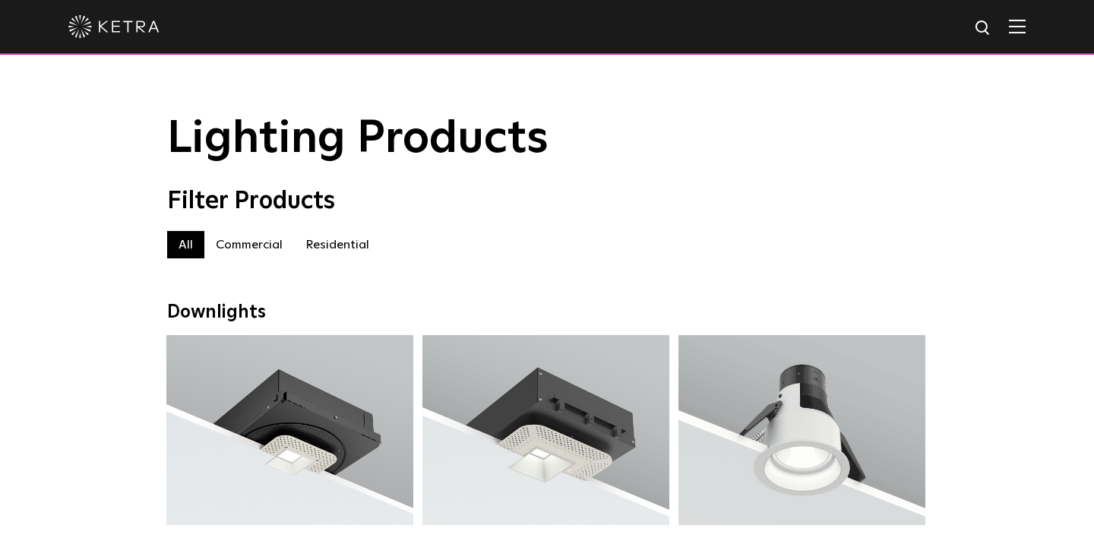
select select "Contractor"
select select "[GEOGRAPHIC_DATA]"
select select "Contractor"
select select "[GEOGRAPHIC_DATA]"
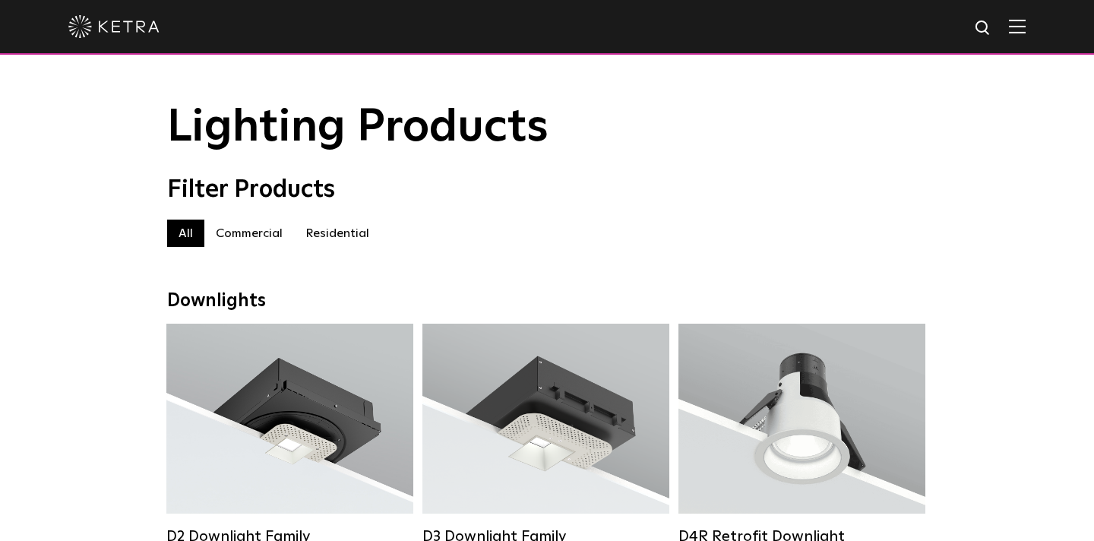
click at [332, 229] on label "Residential" at bounding box center [337, 233] width 87 height 27
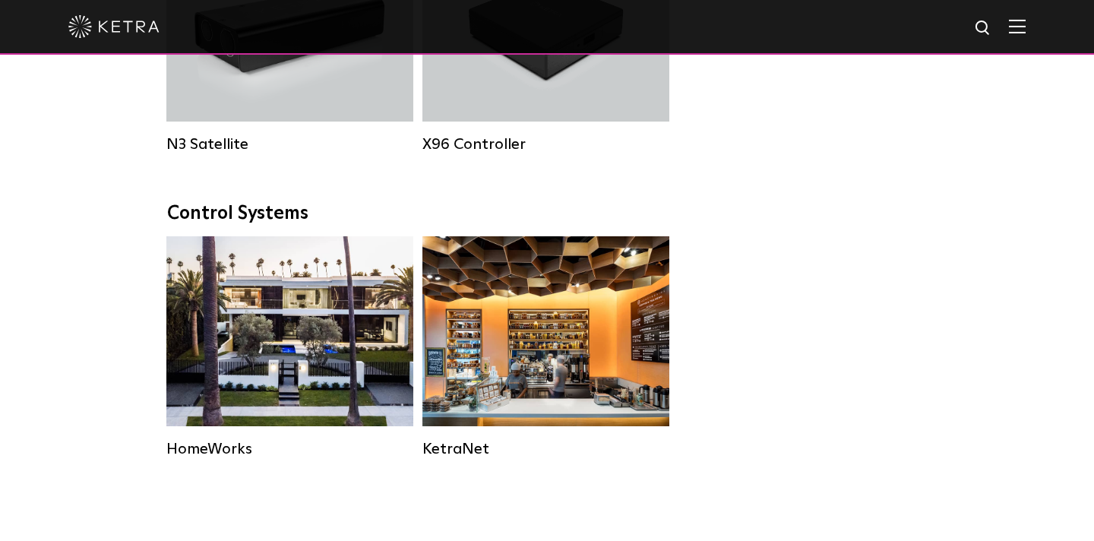
scroll to position [1869, 0]
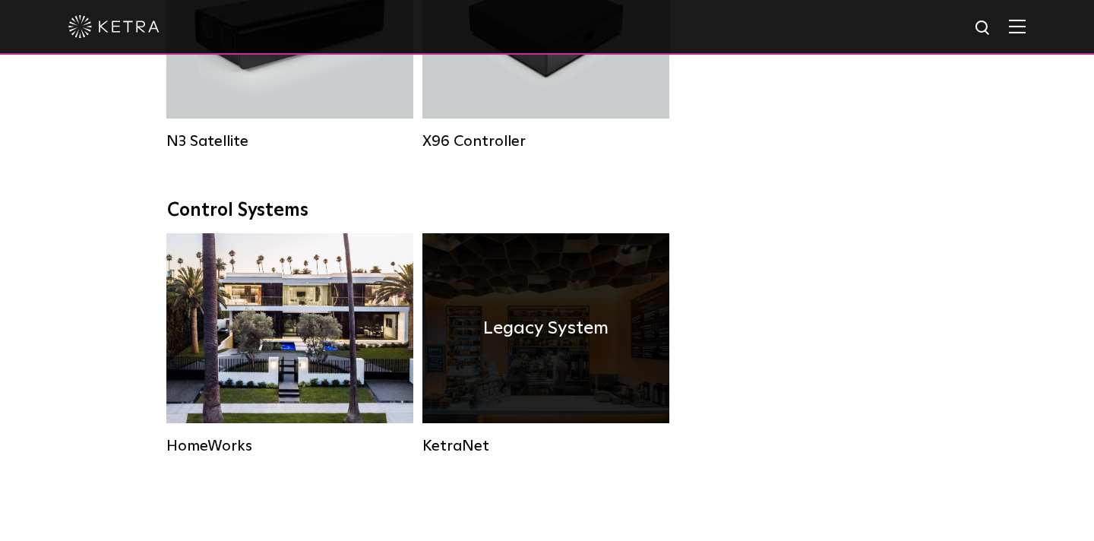
click at [527, 352] on div "Legacy System" at bounding box center [546, 328] width 247 height 190
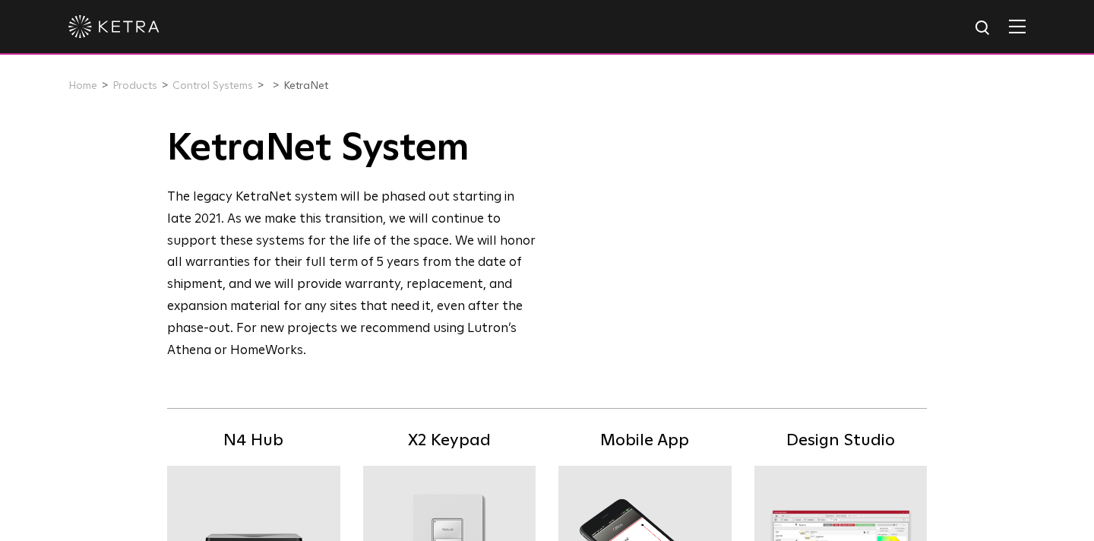
select select "Contractor"
select select "[GEOGRAPHIC_DATA]"
select select "Contractor"
select select "[GEOGRAPHIC_DATA]"
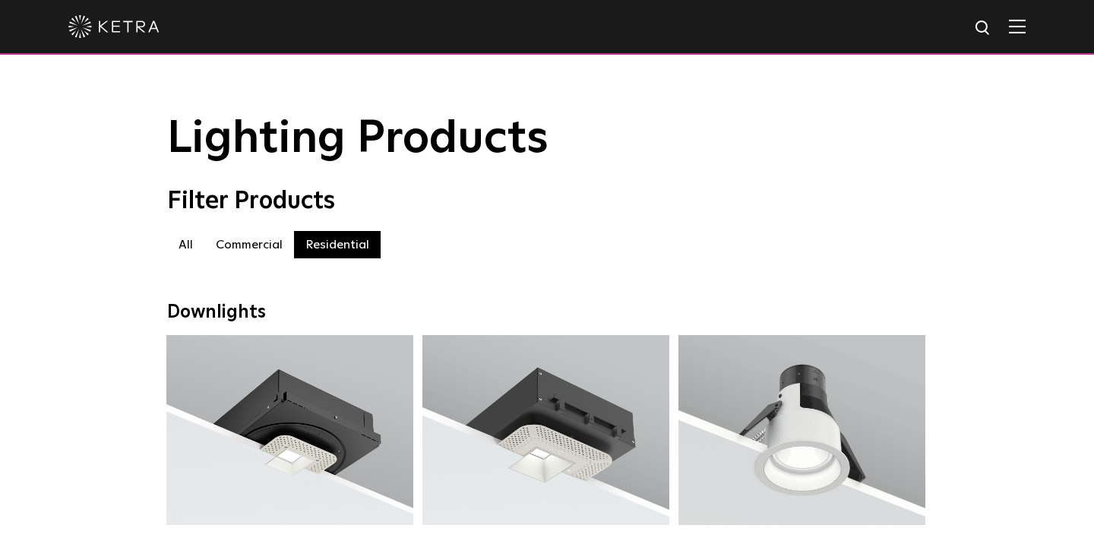
select select "Contractor"
select select "[GEOGRAPHIC_DATA]"
select select "Contractor"
select select "[GEOGRAPHIC_DATA]"
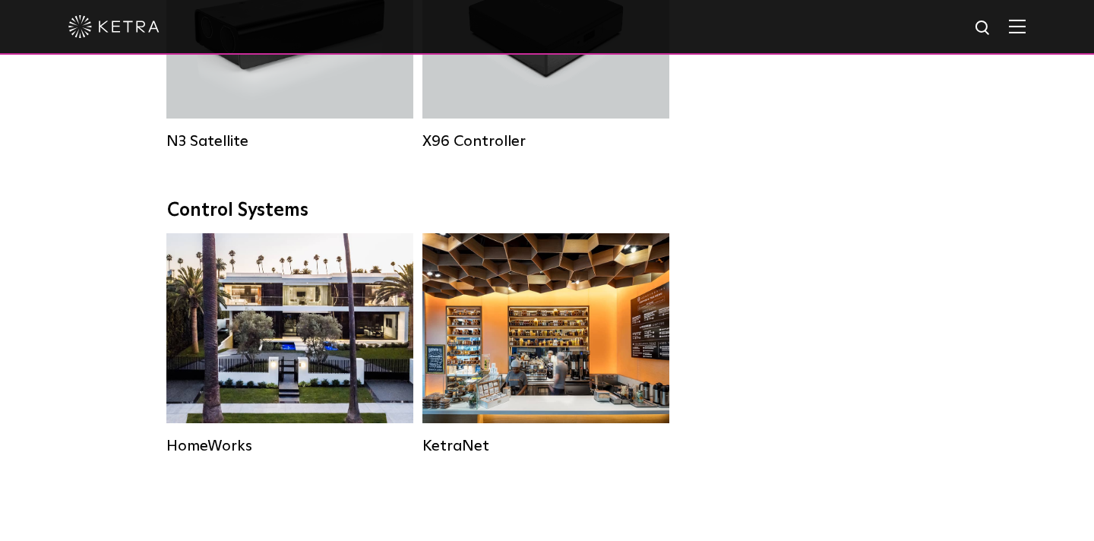
select select "Contractor"
select select "[GEOGRAPHIC_DATA]"
select select "Contractor"
select select "[GEOGRAPHIC_DATA]"
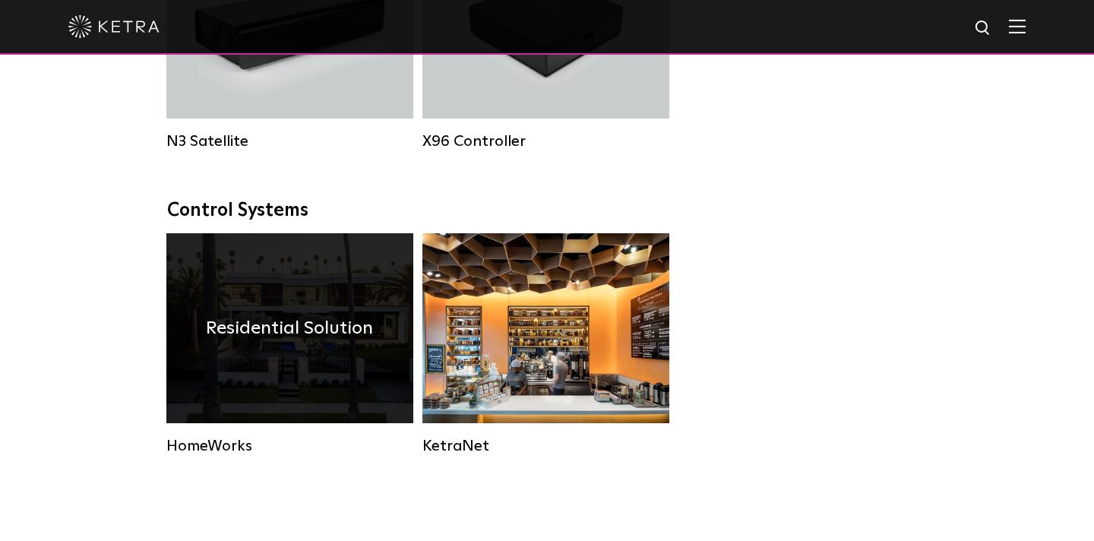
click at [210, 359] on div "Residential Solution" at bounding box center [289, 328] width 247 height 190
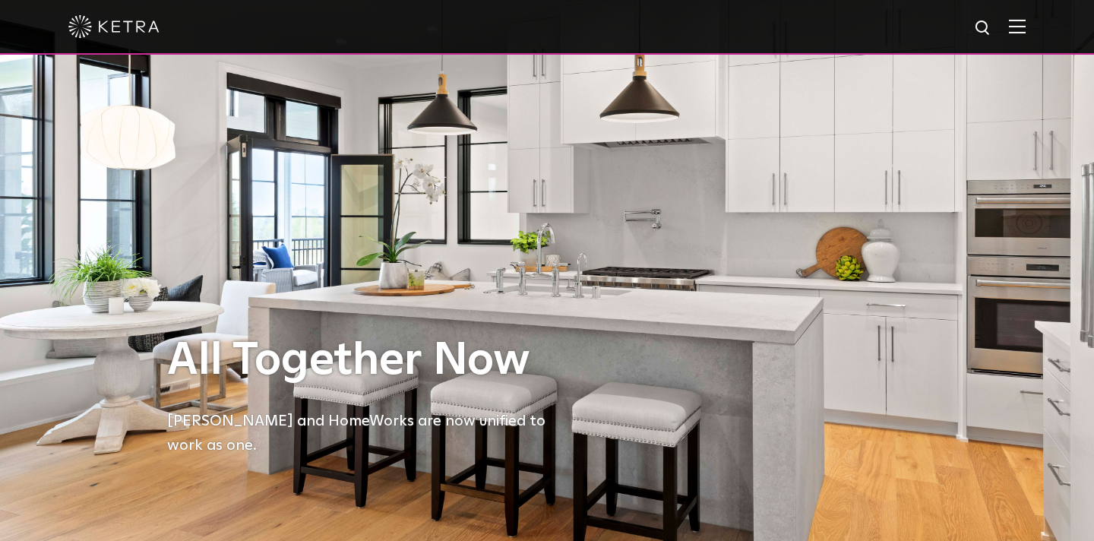
select select "Contractor"
select select "[GEOGRAPHIC_DATA]"
select select "Contractor"
select select "[GEOGRAPHIC_DATA]"
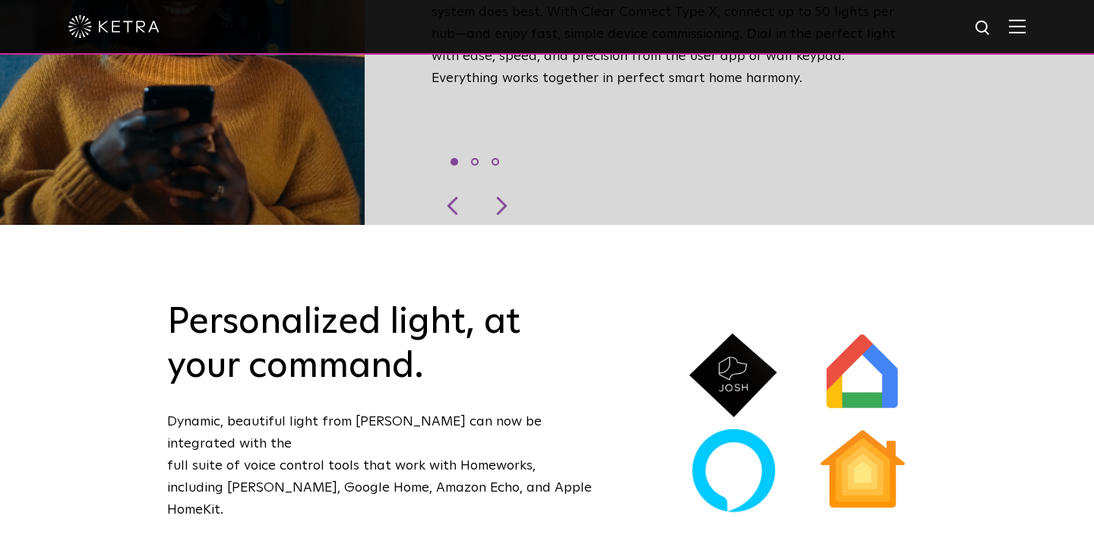
scroll to position [727, 0]
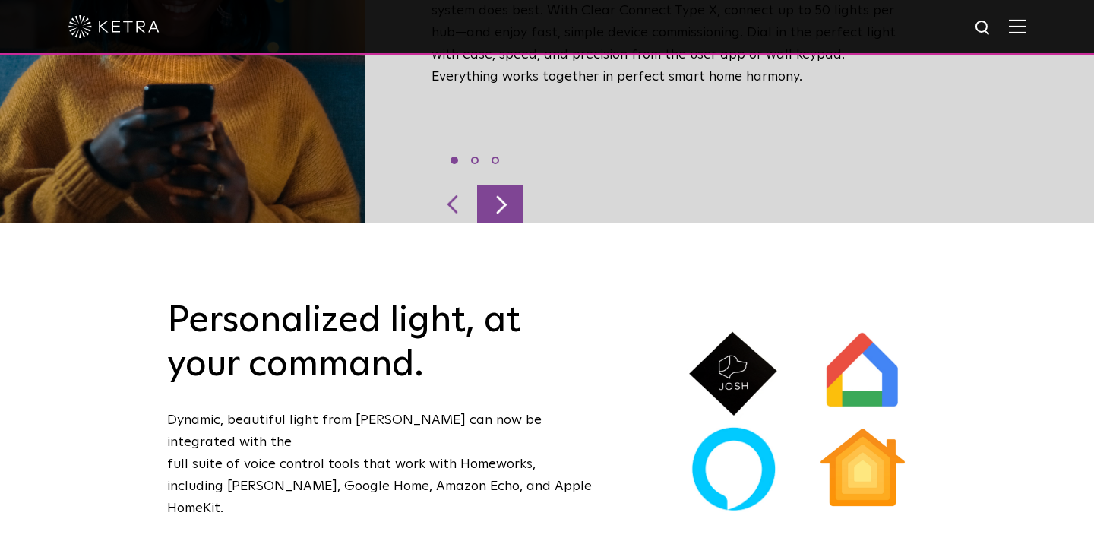
click at [502, 185] on div at bounding box center [500, 204] width 46 height 38
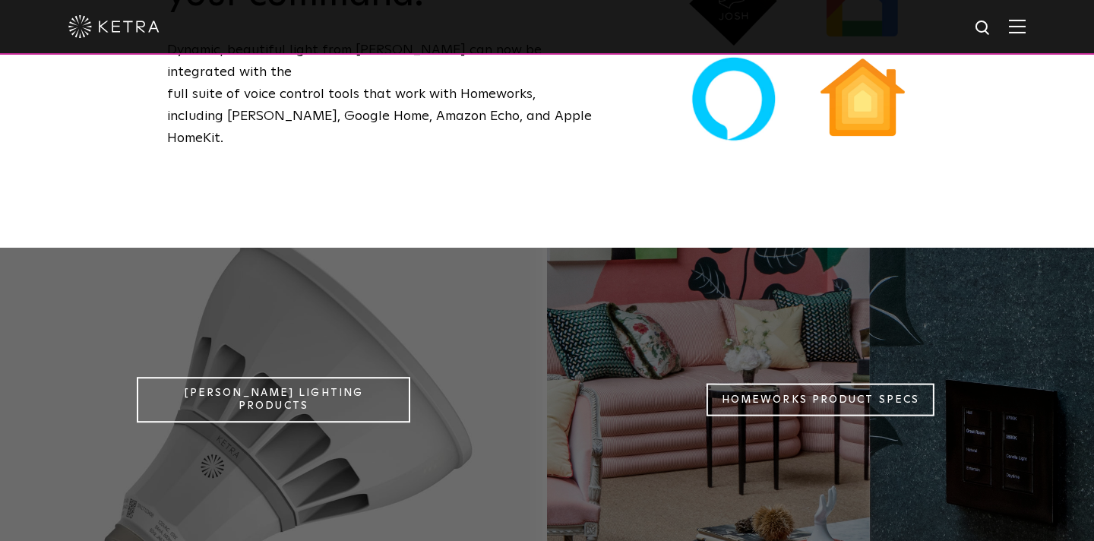
scroll to position [1100, 0]
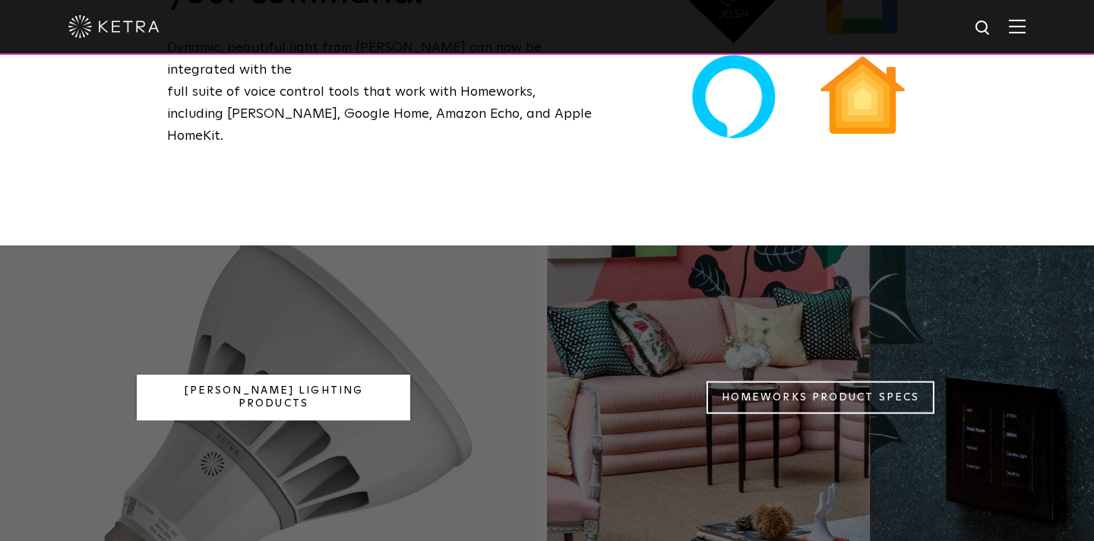
click at [322, 375] on link "Ketra Lighting Products" at bounding box center [274, 398] width 274 height 46
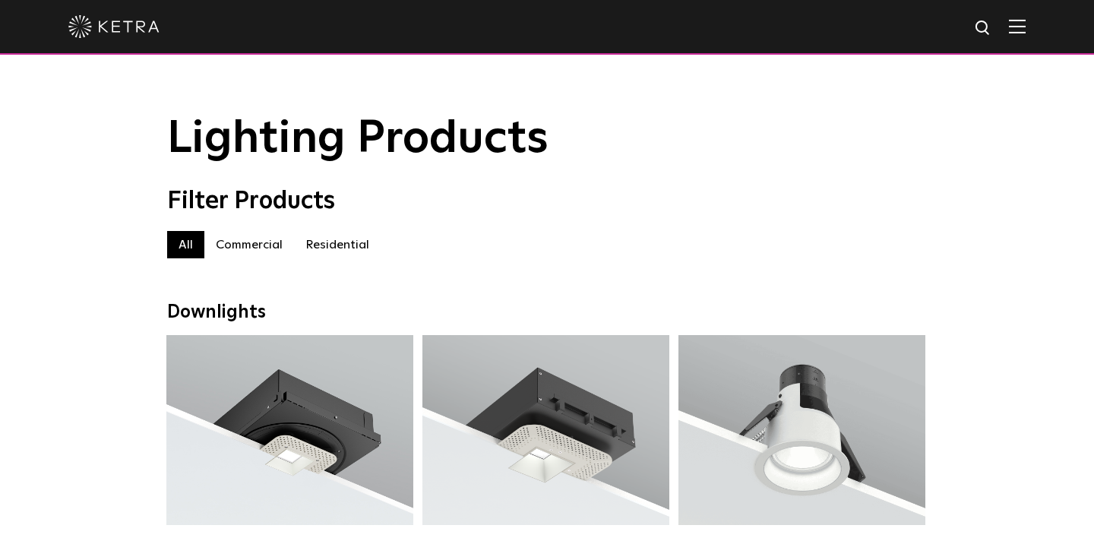
select select "Contractor"
select select "[GEOGRAPHIC_DATA]"
select select "Contractor"
select select "[GEOGRAPHIC_DATA]"
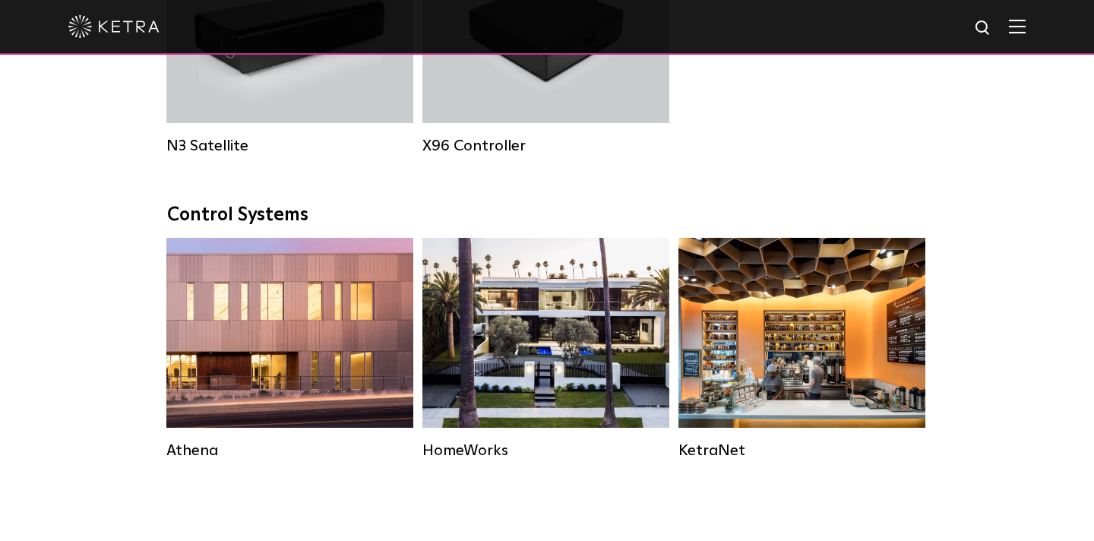
scroll to position [2109, 0]
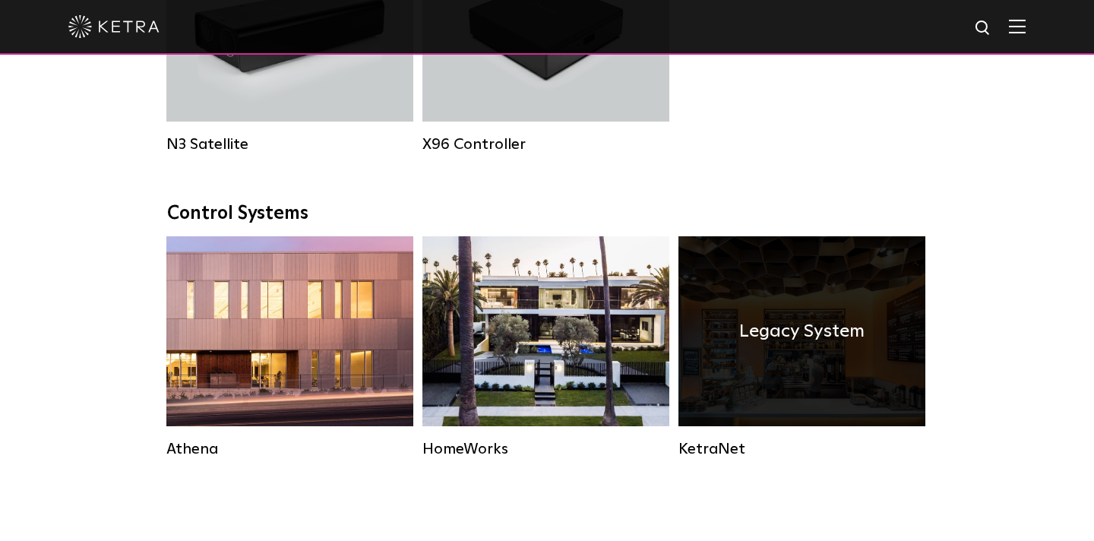
click at [709, 354] on div "Legacy System" at bounding box center [802, 331] width 247 height 190
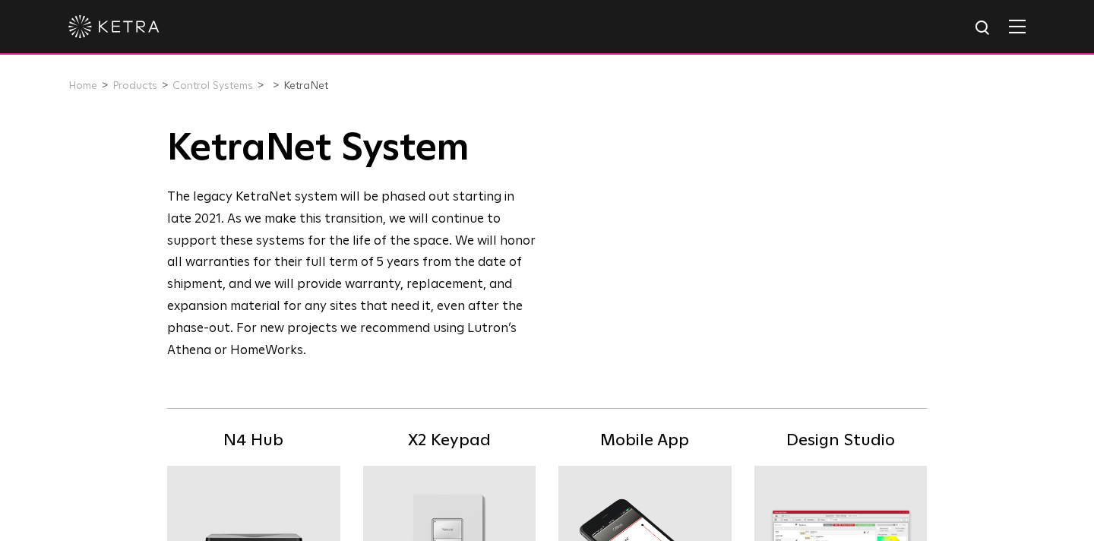
select select "Contractor"
select select "[GEOGRAPHIC_DATA]"
select select "Contractor"
select select "[GEOGRAPHIC_DATA]"
click at [1015, 27] on img at bounding box center [1017, 26] width 17 height 14
